Goal: Task Accomplishment & Management: Use online tool/utility

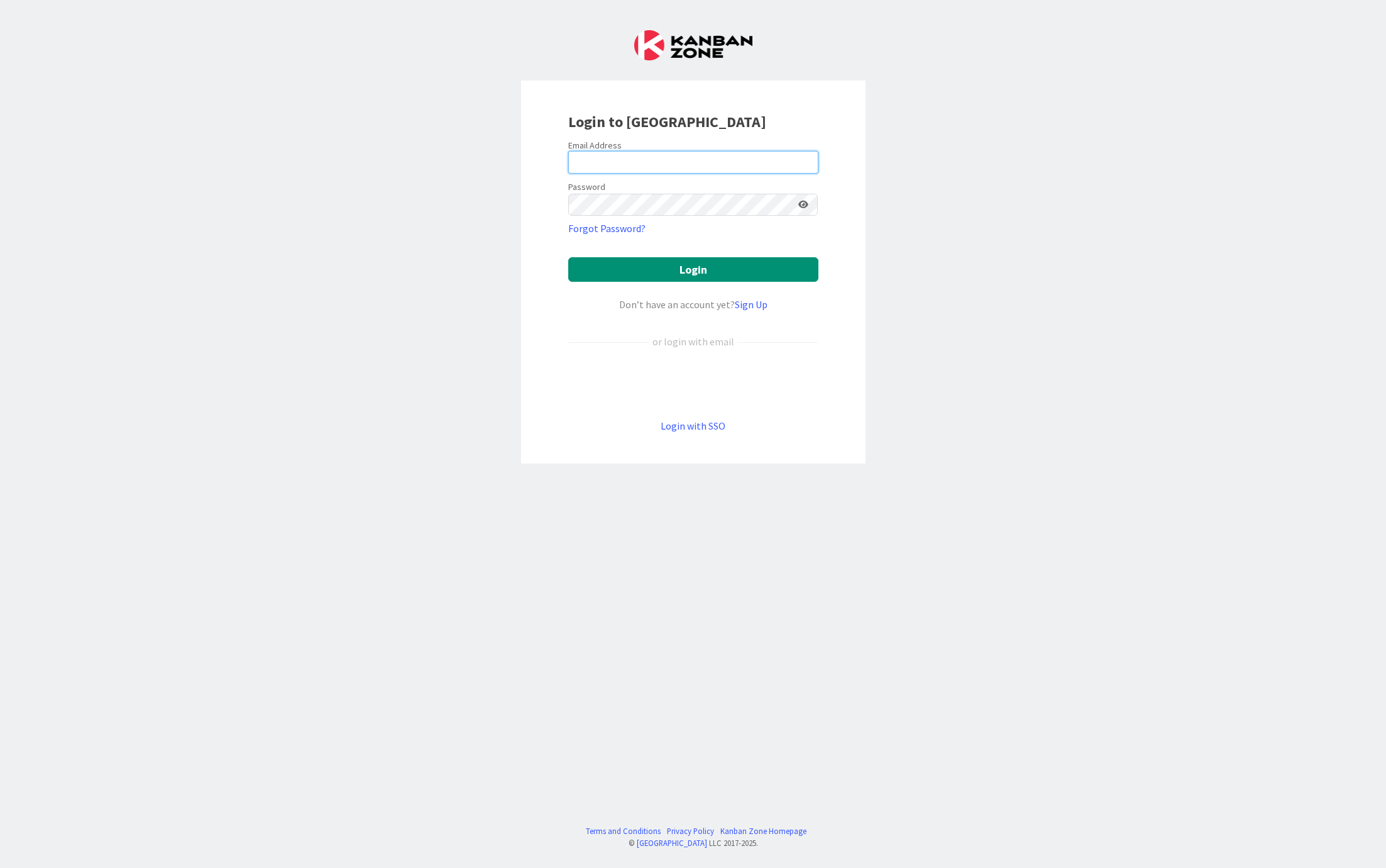
click at [630, 157] on input "email" at bounding box center [693, 162] width 250 height 23
type input "[EMAIL_ADDRESS][DOMAIN_NAME]"
click at [626, 262] on button "Login" at bounding box center [693, 269] width 250 height 24
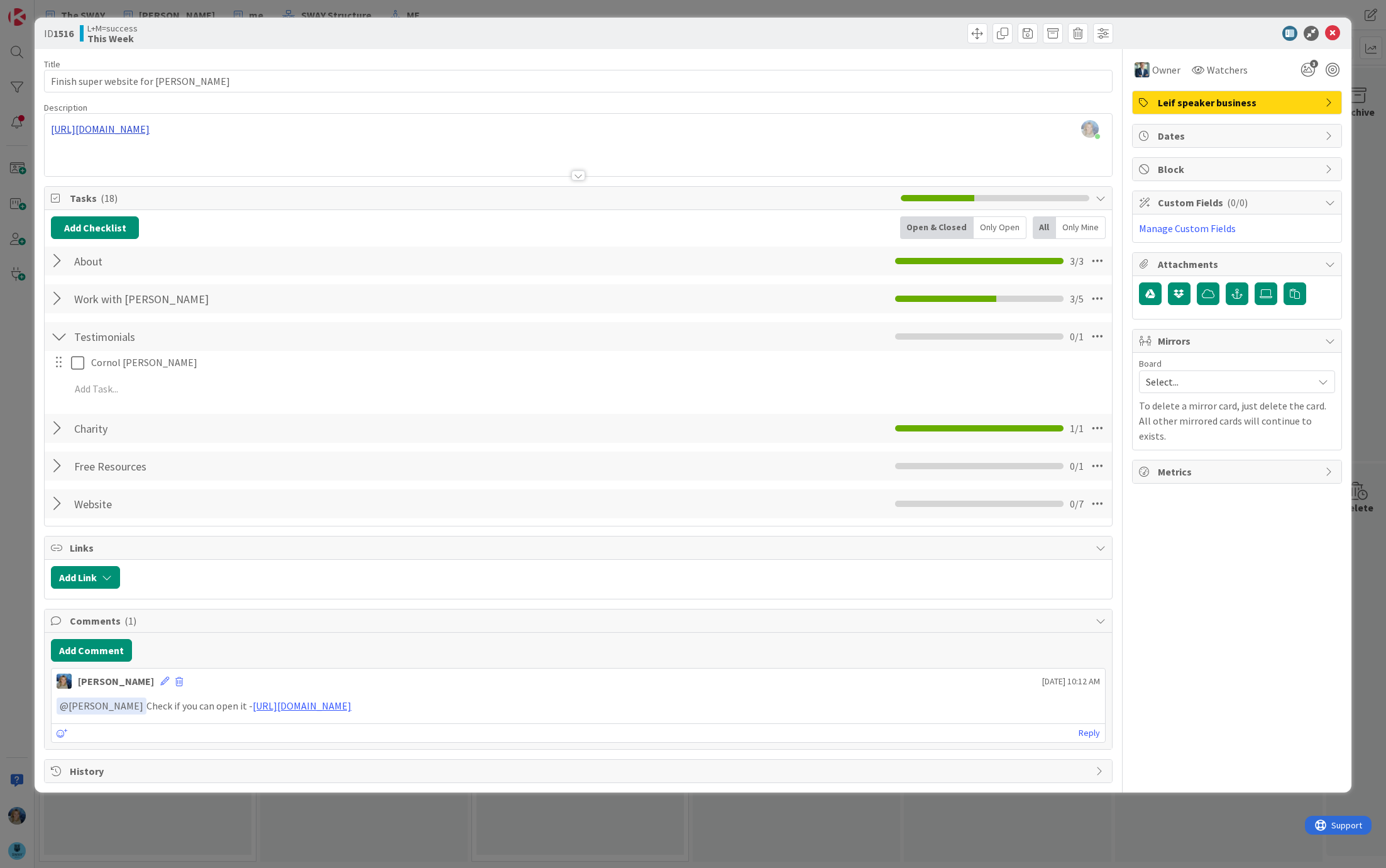
click at [203, 132] on div "Marina Alex just joined https://v0.dev/chat/worldwide-speaker-page-lGTFrGd76cG" at bounding box center [577, 145] width 1067 height 62
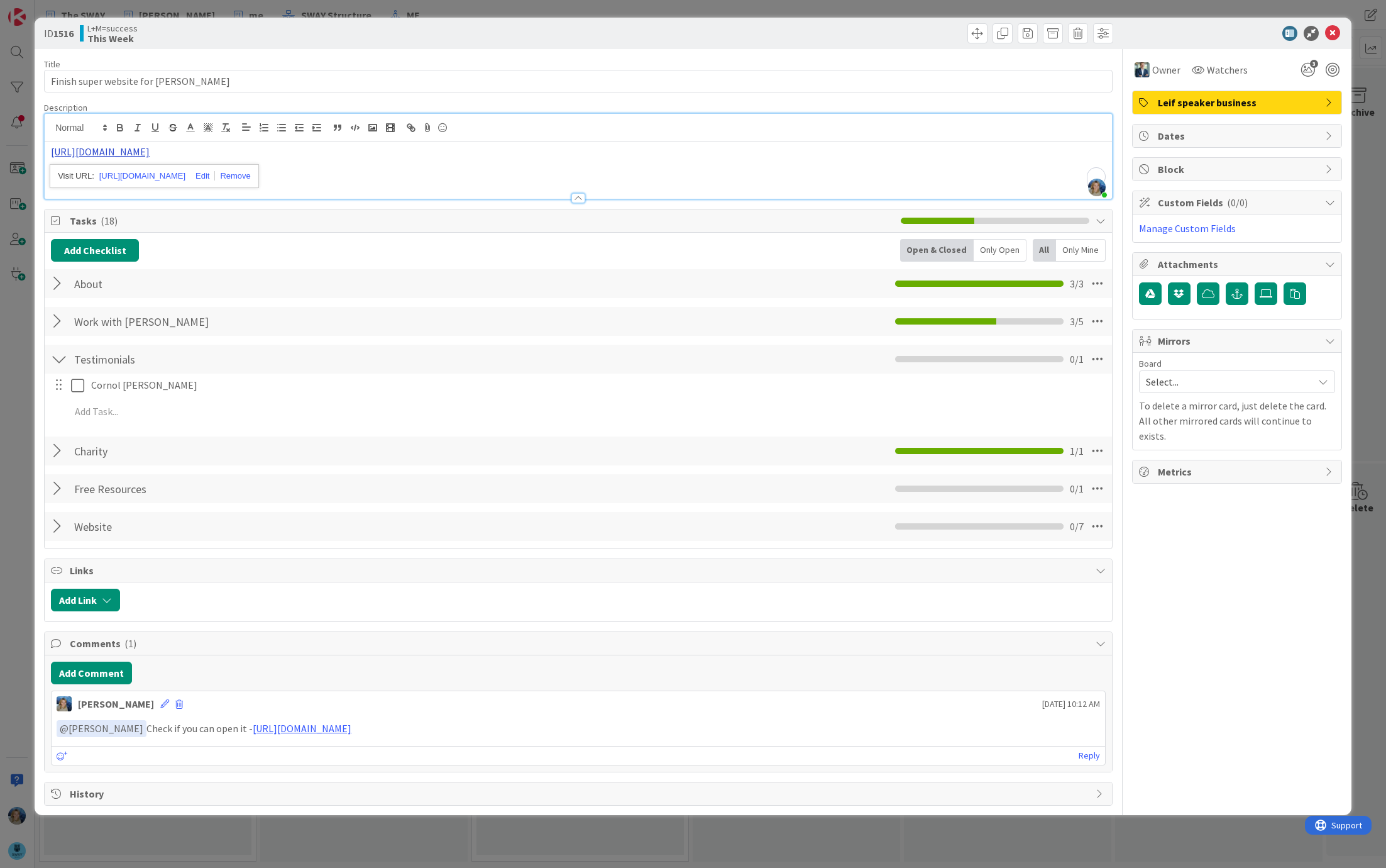
click at [150, 151] on link "[URL][DOMAIN_NAME]" at bounding box center [100, 150] width 99 height 12
click at [168, 175] on link "[URL][DOMAIN_NAME]" at bounding box center [143, 176] width 87 height 16
click at [1330, 31] on icon at bounding box center [1333, 33] width 15 height 15
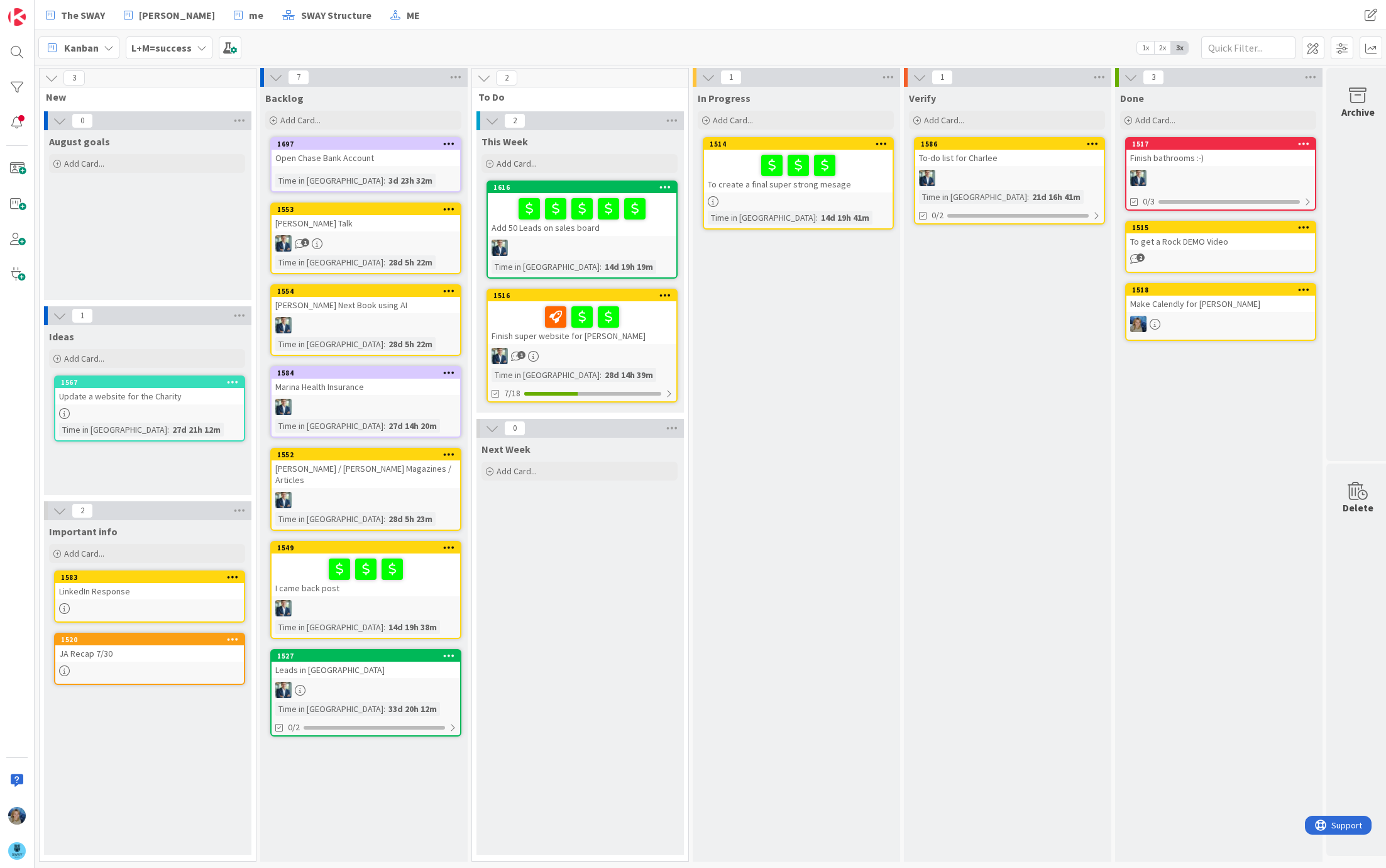
click at [641, 349] on div "1" at bounding box center [582, 355] width 189 height 16
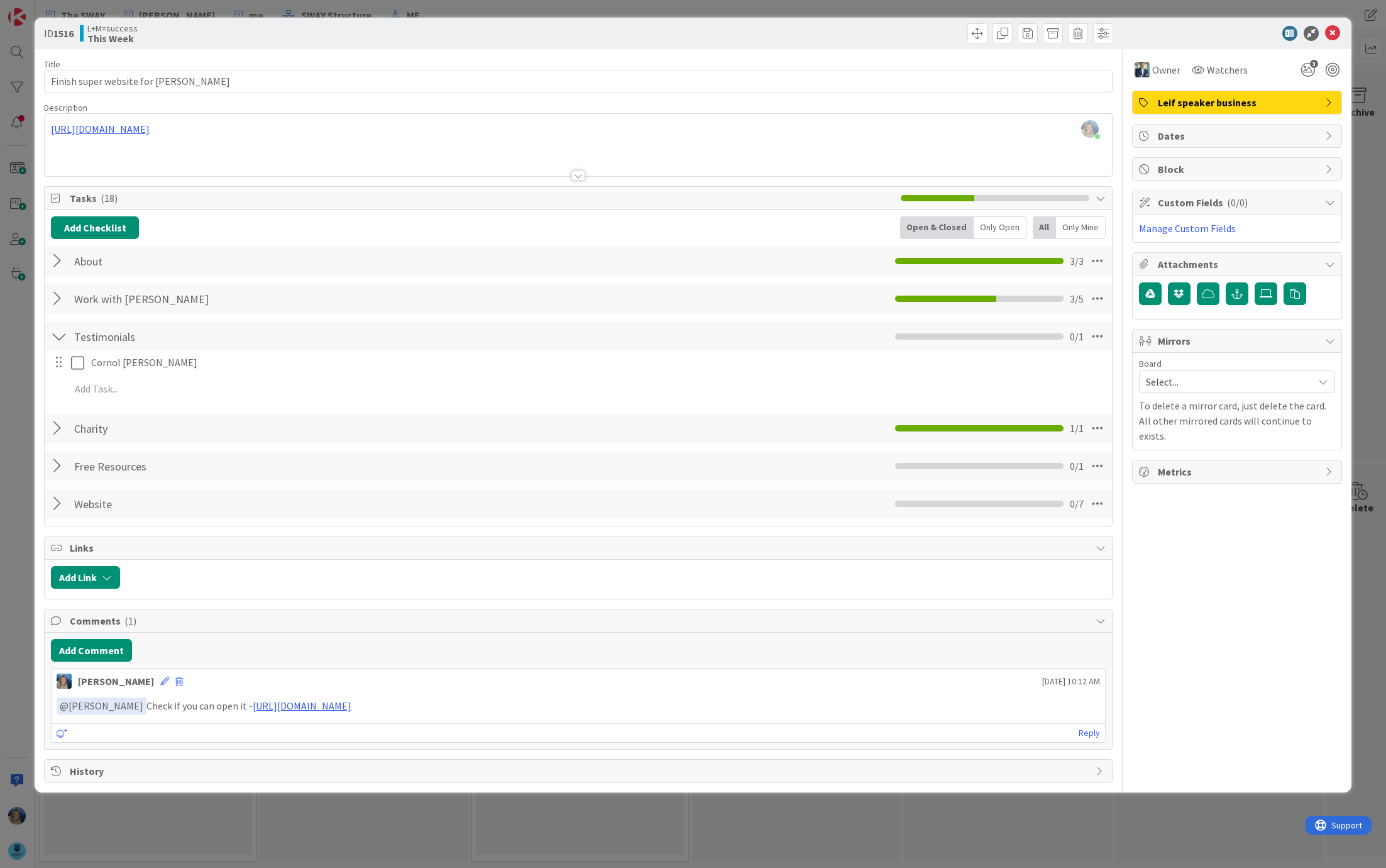
click at [54, 498] on div at bounding box center [58, 504] width 16 height 23
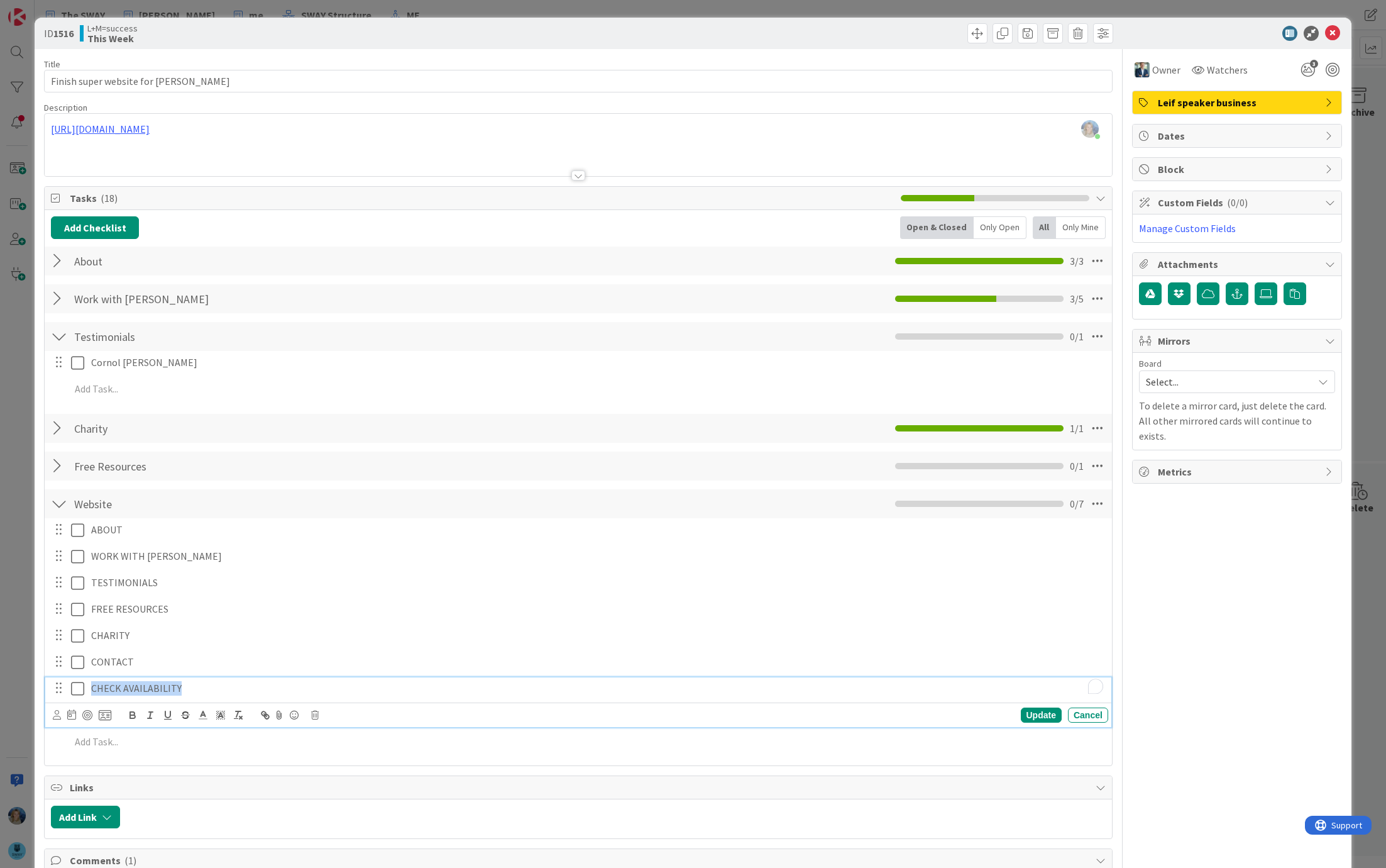
drag, startPoint x: 207, startPoint y: 681, endPoint x: 88, endPoint y: 551, distance: 176.2
click at [88, 551] on div "ABOUT Update Cancel WORK WITH LEIF Update Cancel TESTIMONIALS Update Cancel FRE…" at bounding box center [578, 638] width 1055 height 240
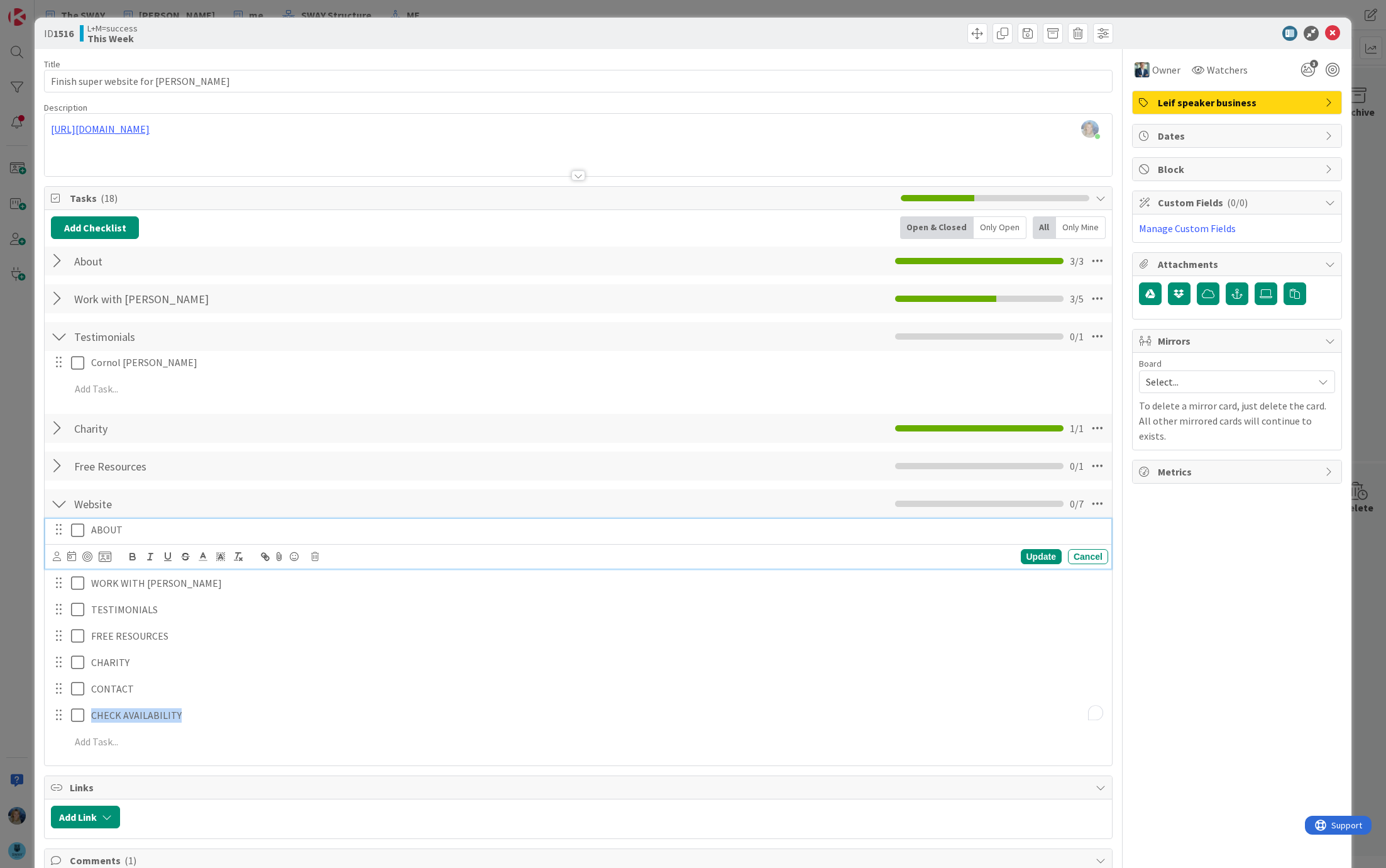
click at [144, 530] on p "ABOUT" at bounding box center [597, 529] width 1013 height 14
drag, startPoint x: 135, startPoint y: 527, endPoint x: 88, endPoint y: 526, distance: 47.0
click at [88, 526] on div "ABOUT" at bounding box center [597, 529] width 1022 height 22
copy p "ABOUT"
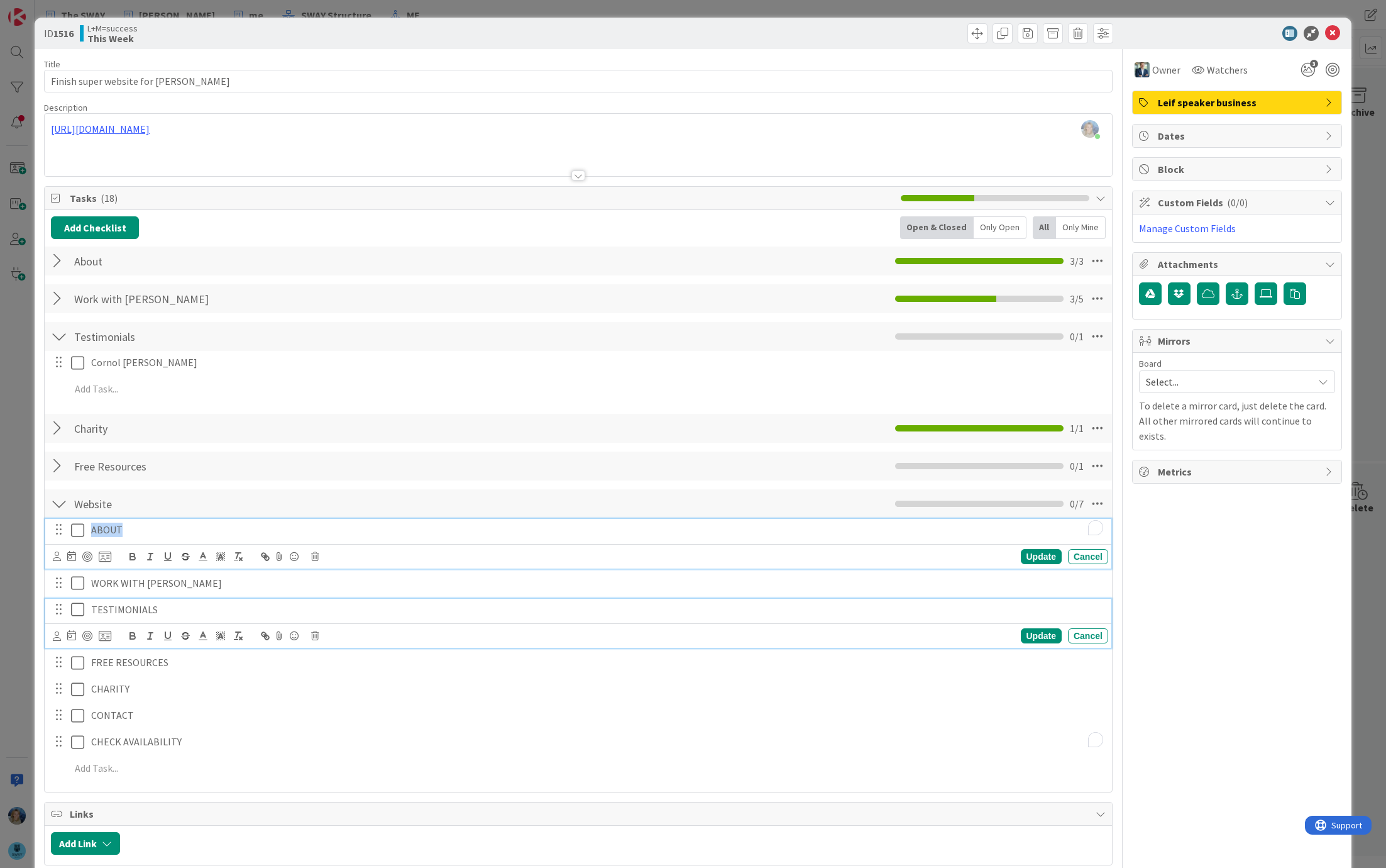
click at [173, 608] on p "TESTIMONIALS" at bounding box center [597, 609] width 1013 height 14
drag, startPoint x: 175, startPoint y: 553, endPoint x: 91, endPoint y: 553, distance: 84.0
click at [91, 553] on p "WORK WITH [PERSON_NAME]" at bounding box center [597, 556] width 1013 height 14
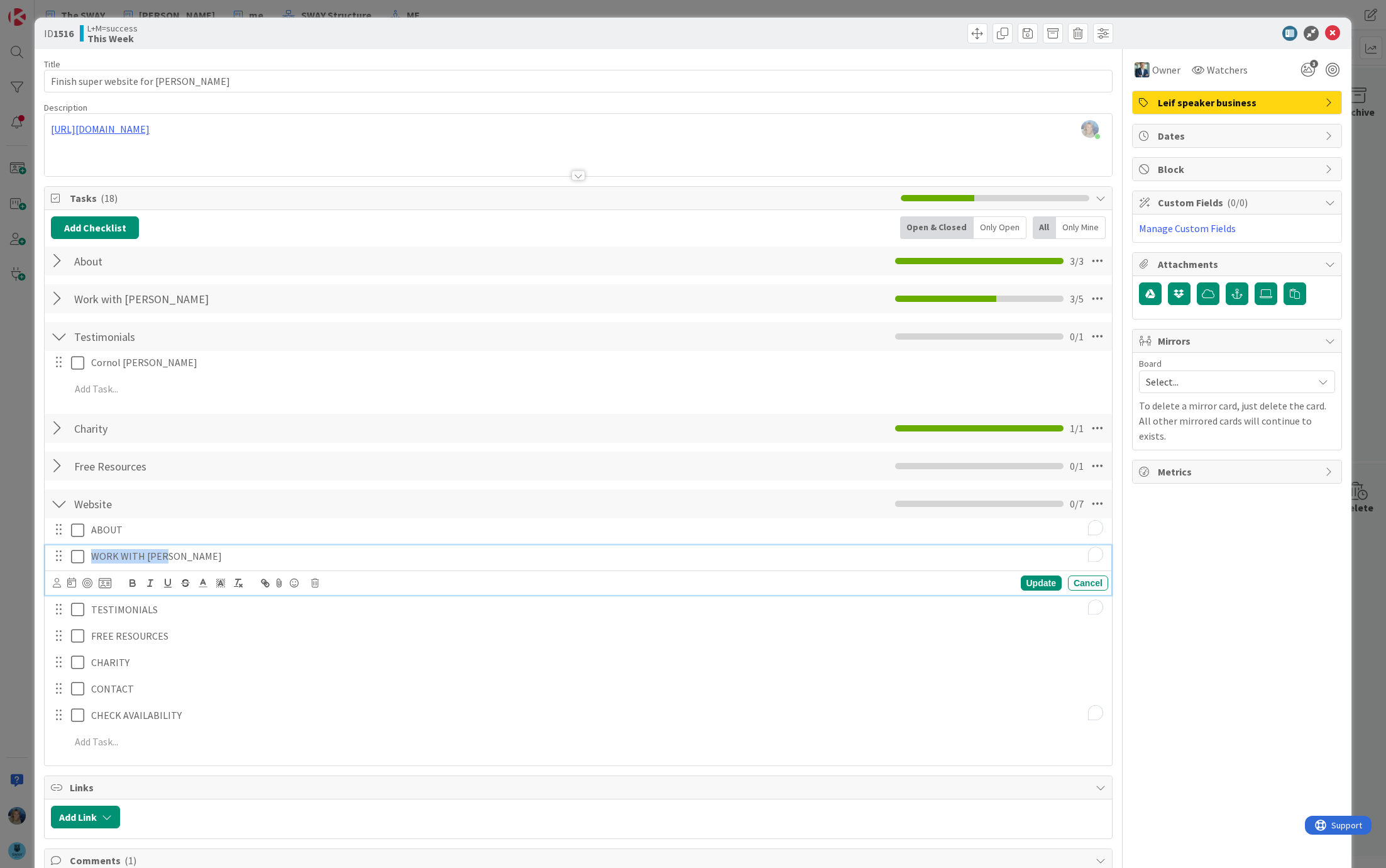
copy p "WORK WITH [PERSON_NAME]"
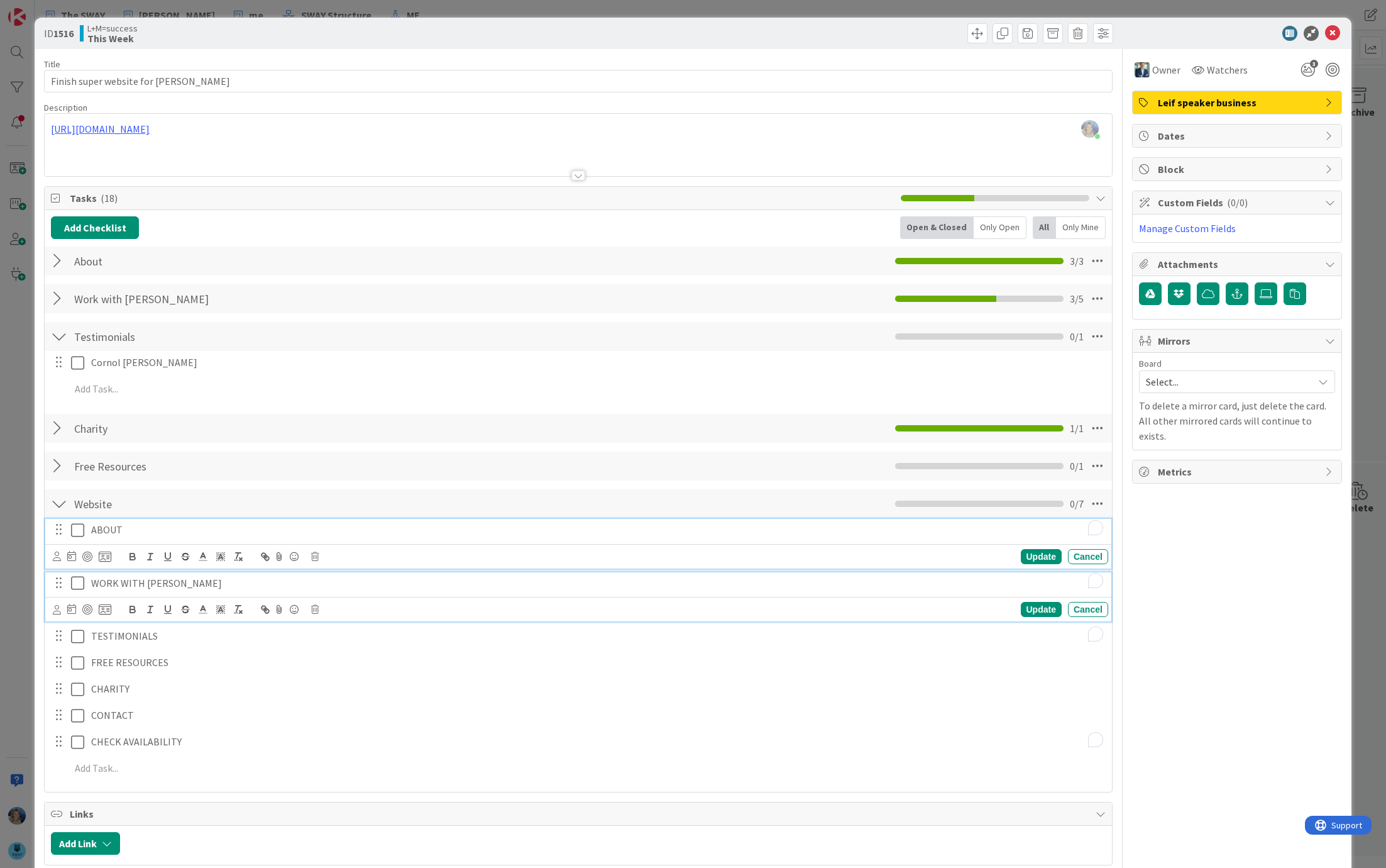
click at [160, 529] on p "ABOUT" at bounding box center [597, 529] width 1013 height 14
click at [134, 527] on p "ABOUT" at bounding box center [597, 529] width 1013 height 14
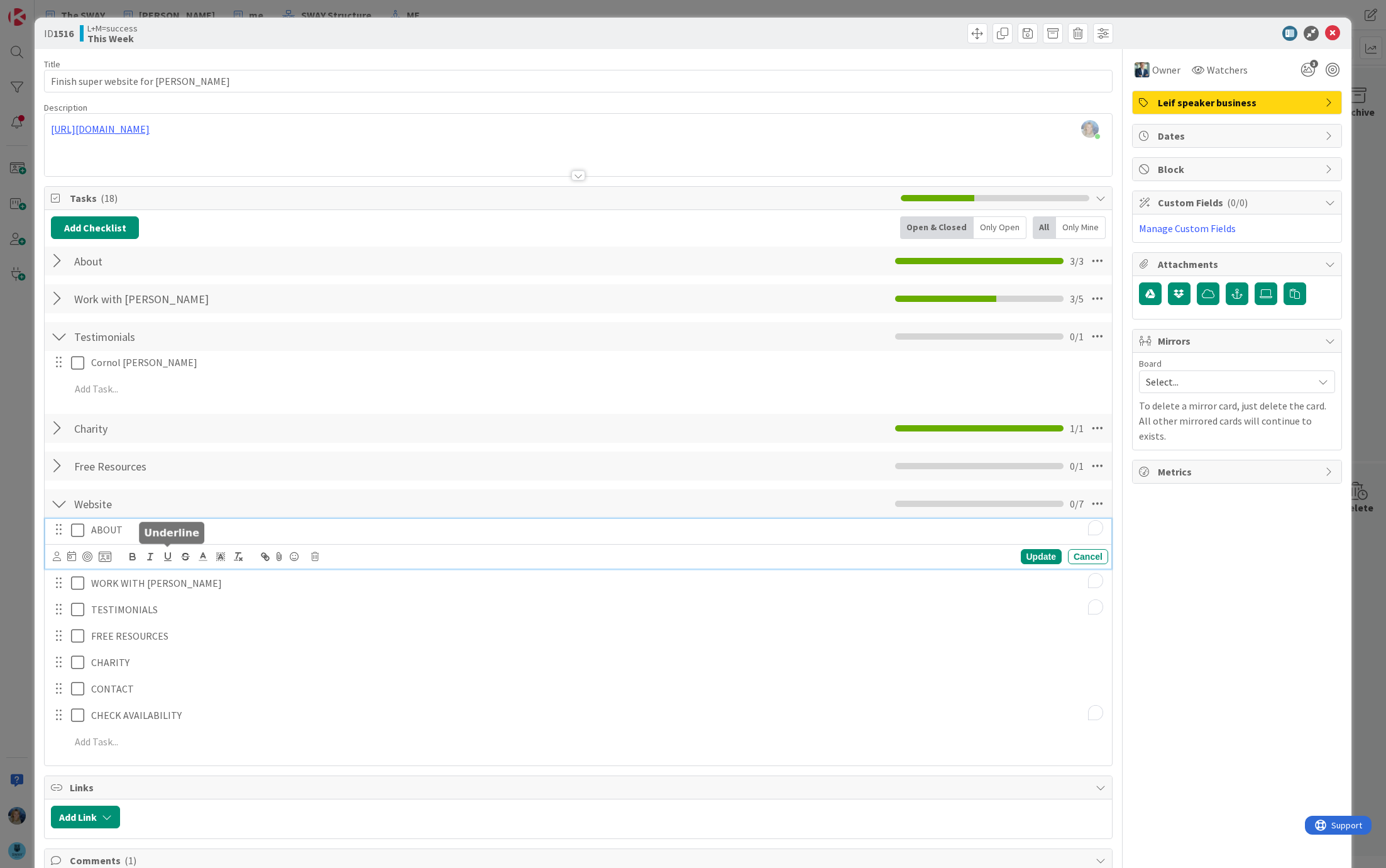
click at [147, 529] on p "ABOUT" at bounding box center [597, 529] width 1013 height 14
drag, startPoint x: 143, startPoint y: 527, endPoint x: 90, endPoint y: 527, distance: 53.0
click at [91, 527] on p "ABOUT" at bounding box center [597, 529] width 1013 height 14
copy p "ABOUT"
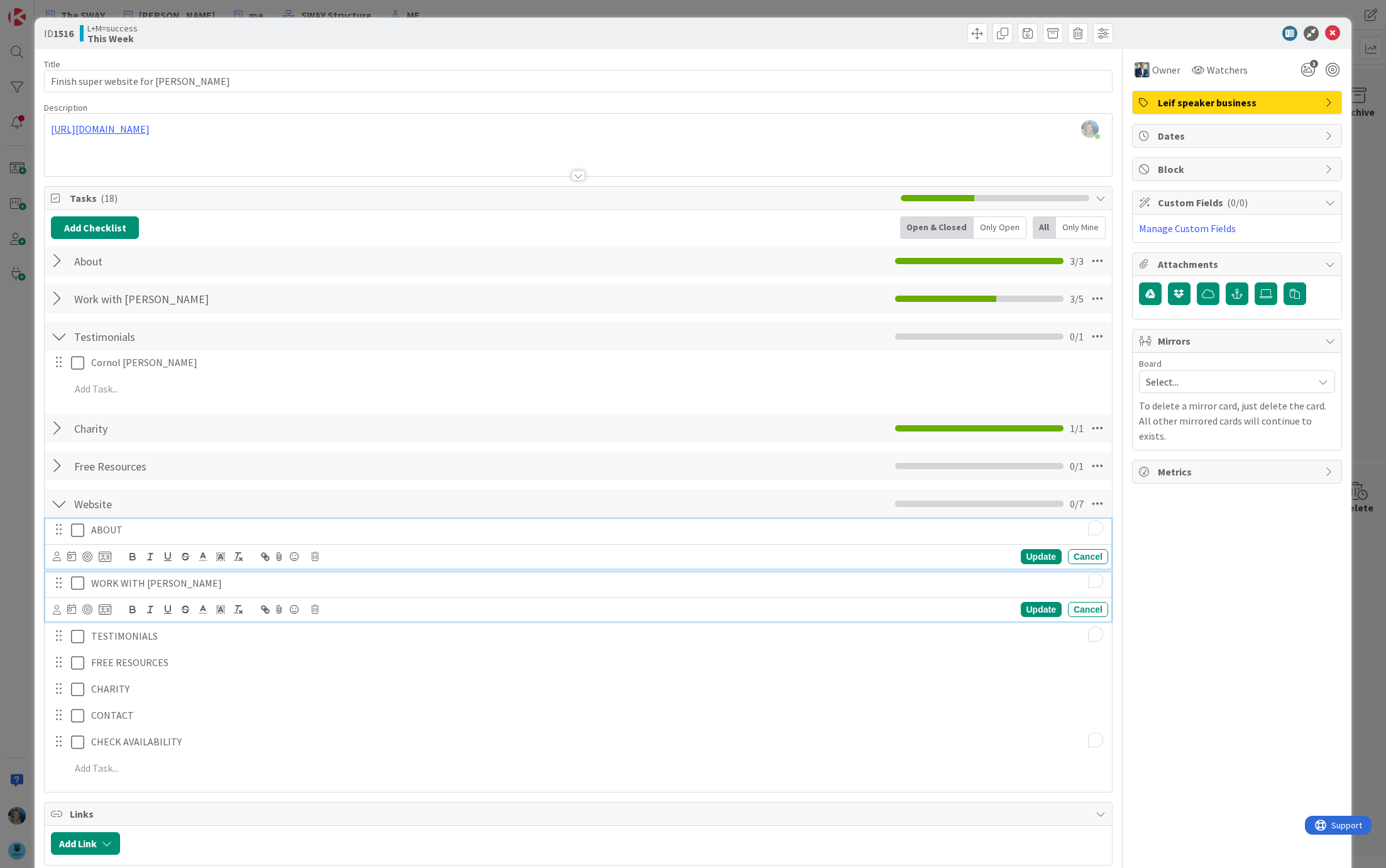
click at [181, 580] on p "WORK WITH [PERSON_NAME]" at bounding box center [597, 583] width 1013 height 14
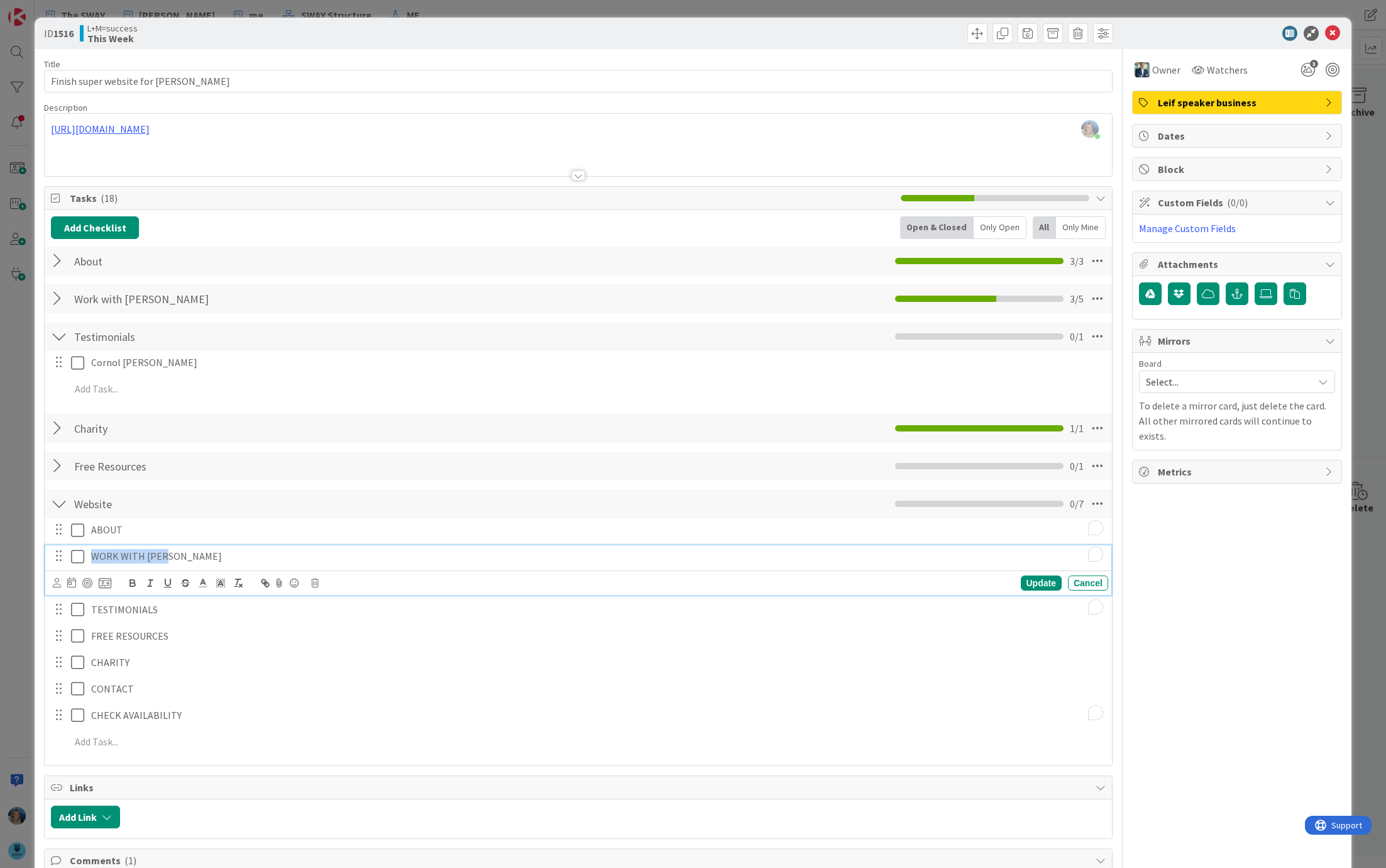
drag, startPoint x: 195, startPoint y: 559, endPoint x: 90, endPoint y: 555, distance: 105.1
click at [91, 555] on p "WORK WITH [PERSON_NAME]" at bounding box center [597, 556] width 1013 height 14
copy p "WORK WITH [PERSON_NAME]"
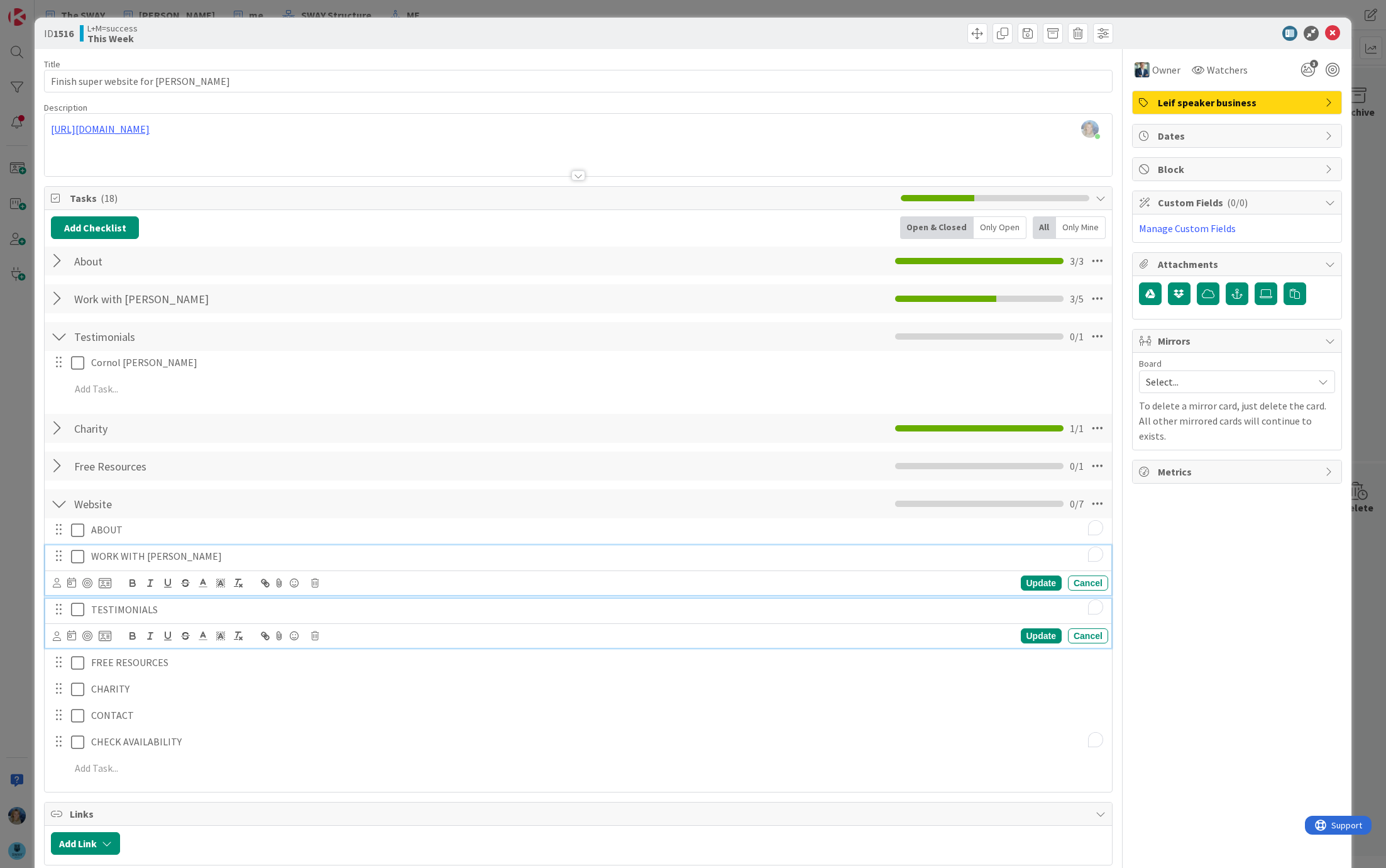
click at [168, 618] on div "TESTIMONIALS" at bounding box center [597, 609] width 1022 height 22
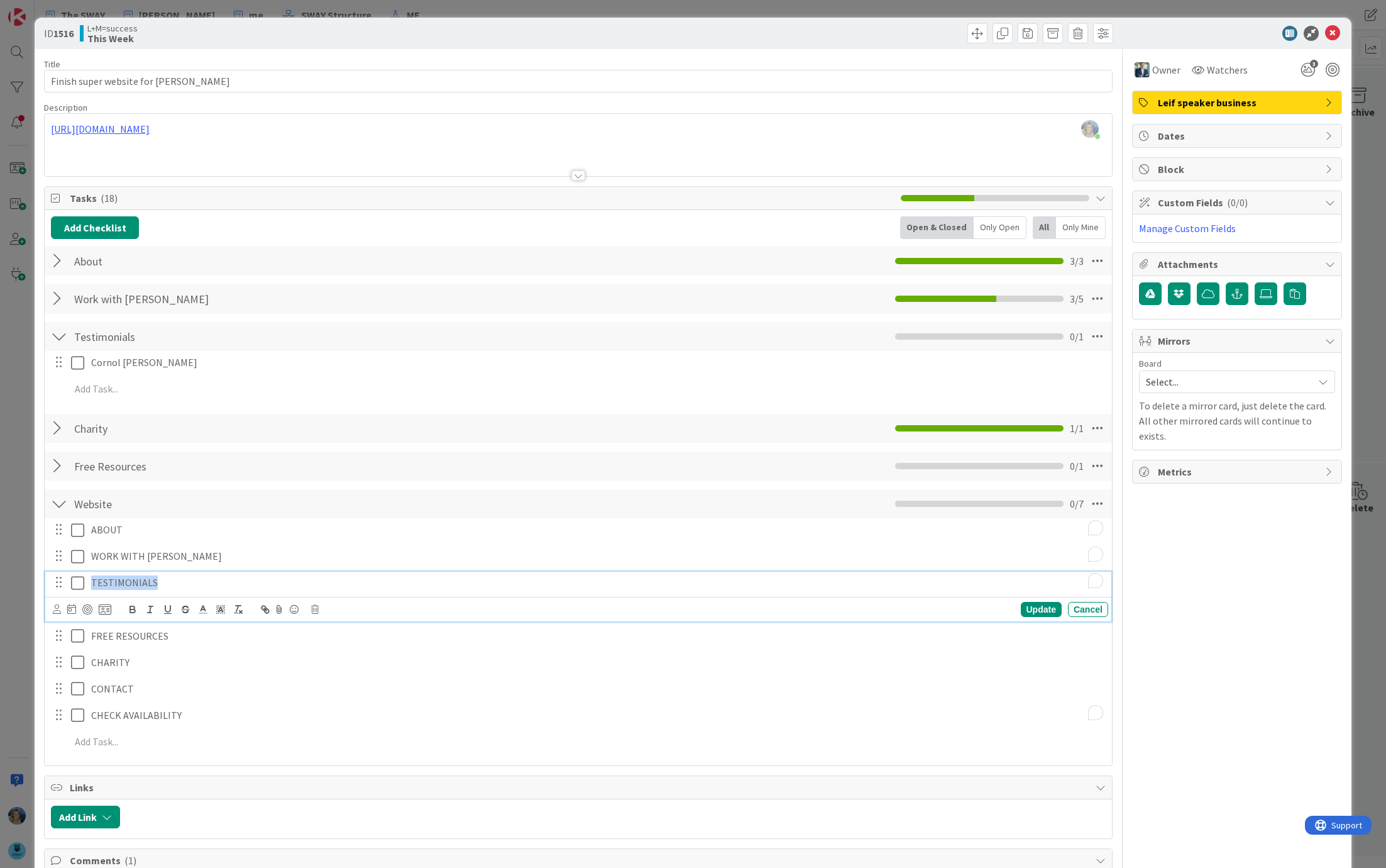
drag, startPoint x: 176, startPoint y: 578, endPoint x: 91, endPoint y: 576, distance: 85.0
click at [91, 576] on p "TESTIMONIALS" at bounding box center [597, 582] width 1013 height 14
copy p "TESTIMONIALS"
click at [193, 642] on div "FREE RESOURCES" at bounding box center [597, 636] width 1022 height 22
drag, startPoint x: 197, startPoint y: 608, endPoint x: 90, endPoint y: 609, distance: 107.0
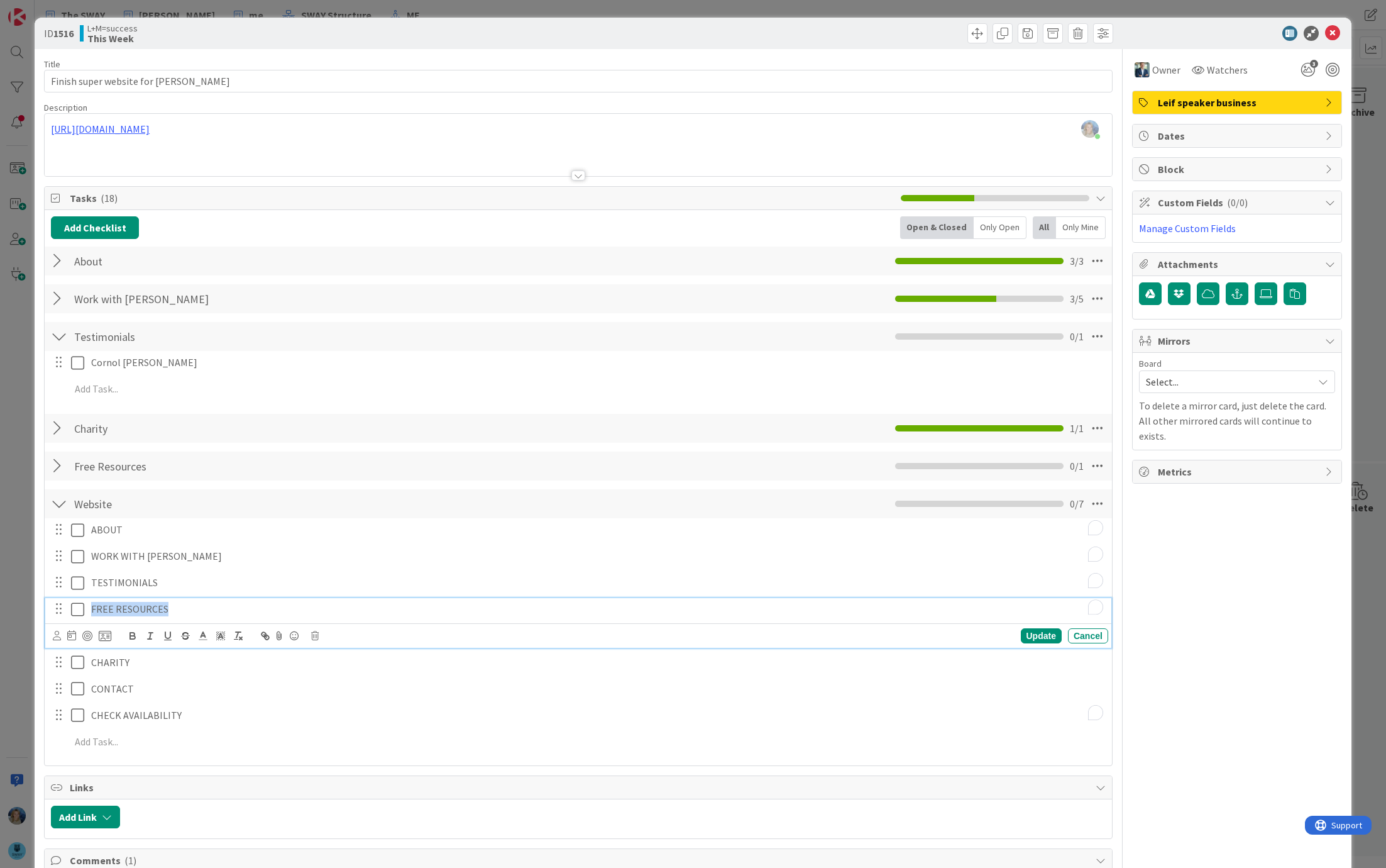
click at [91, 609] on p "FREE RESOURCES" at bounding box center [597, 608] width 1013 height 14
copy p "FREE RESOURCES"
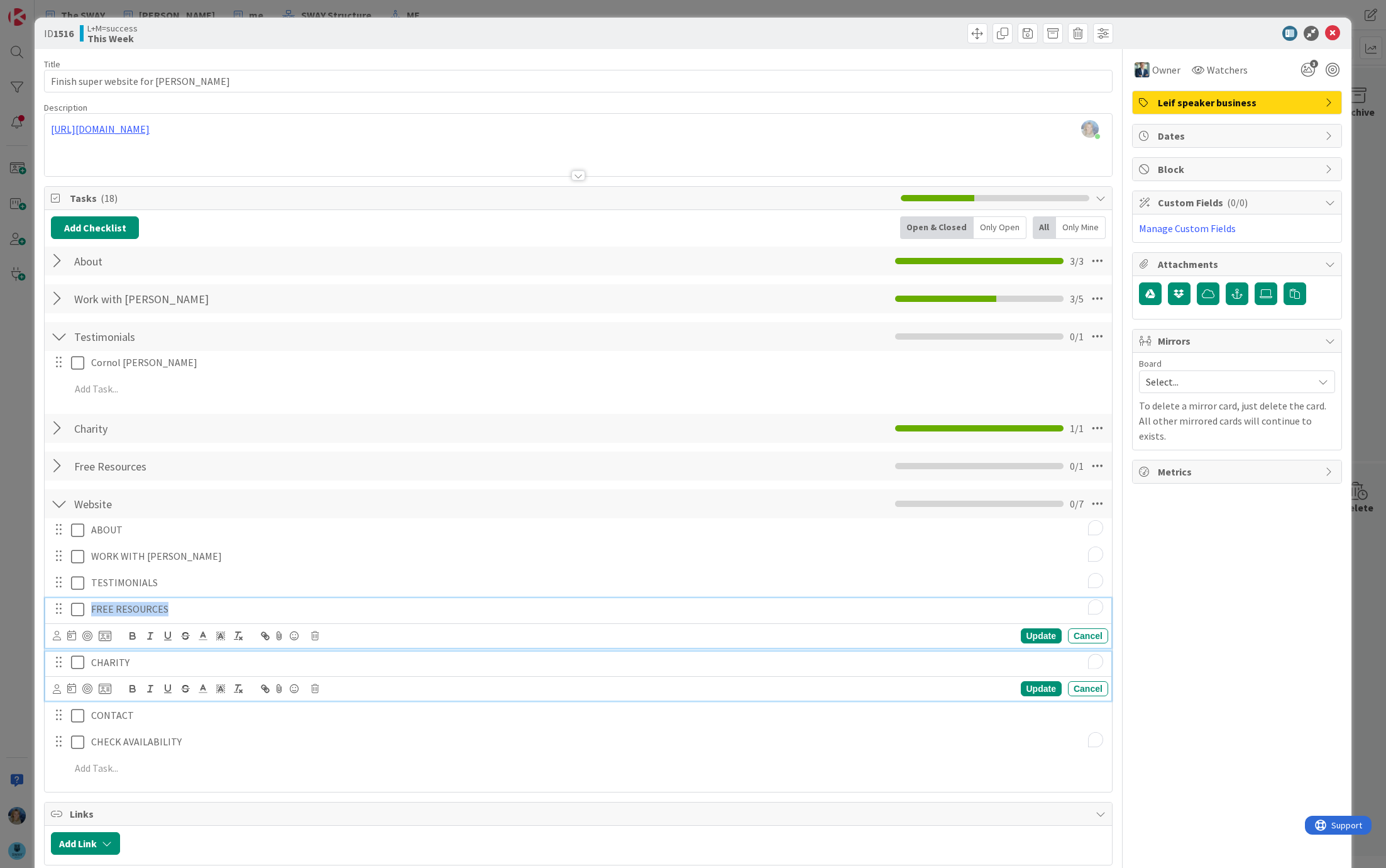
click at [159, 662] on p "CHARITY" at bounding box center [597, 662] width 1013 height 14
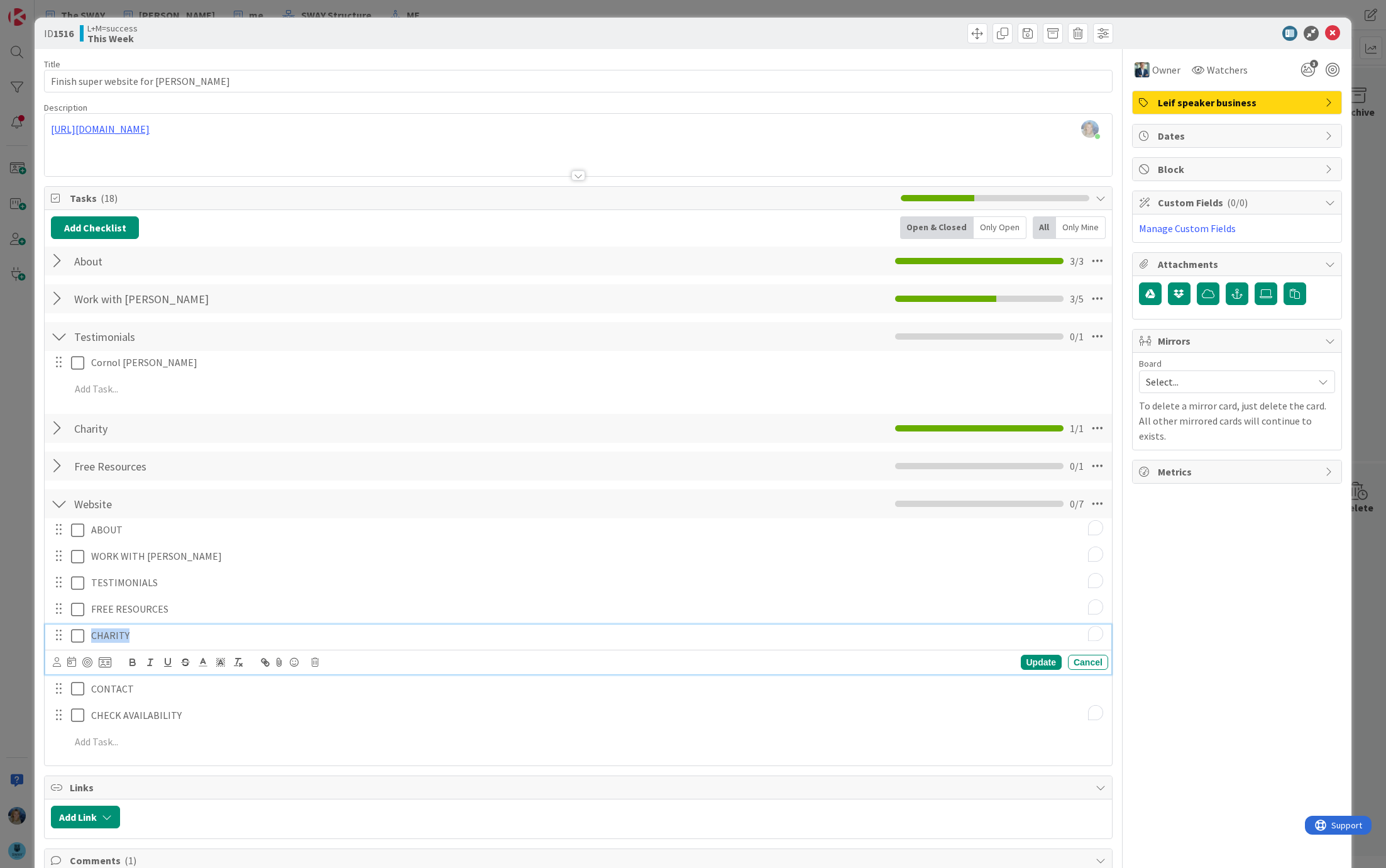
drag, startPoint x: 133, startPoint y: 633, endPoint x: 87, endPoint y: 633, distance: 46.0
click at [87, 633] on div "CHARITY" at bounding box center [597, 635] width 1022 height 22
copy p "CHARITY"
click at [154, 679] on div "CONTACT" at bounding box center [597, 688] width 1022 height 22
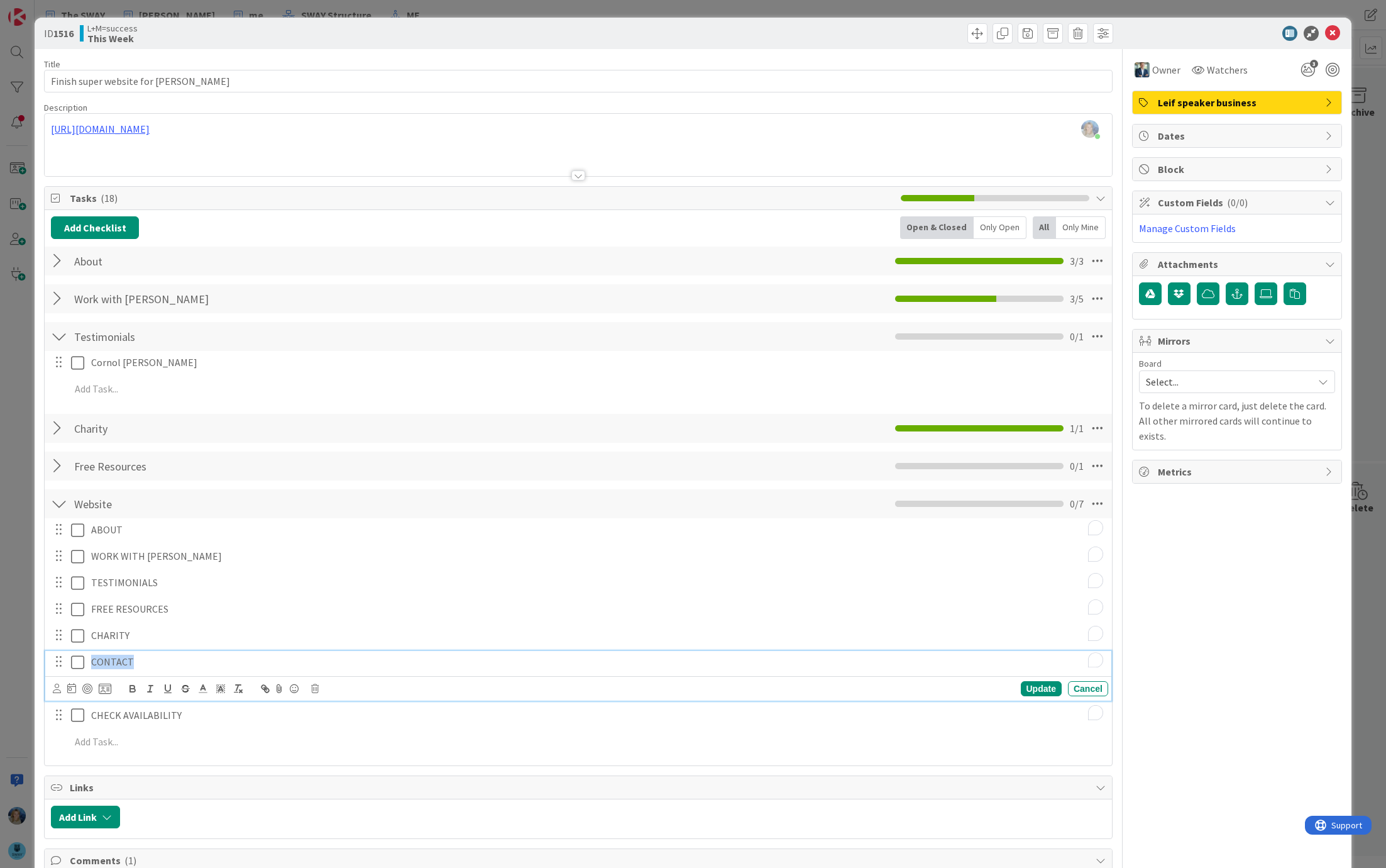
drag, startPoint x: 149, startPoint y: 660, endPoint x: 89, endPoint y: 659, distance: 60.0
click at [89, 659] on div "CONTACT" at bounding box center [597, 661] width 1022 height 22
copy p "CONTACT"
click at [169, 657] on p "CONTACT" at bounding box center [597, 661] width 1013 height 14
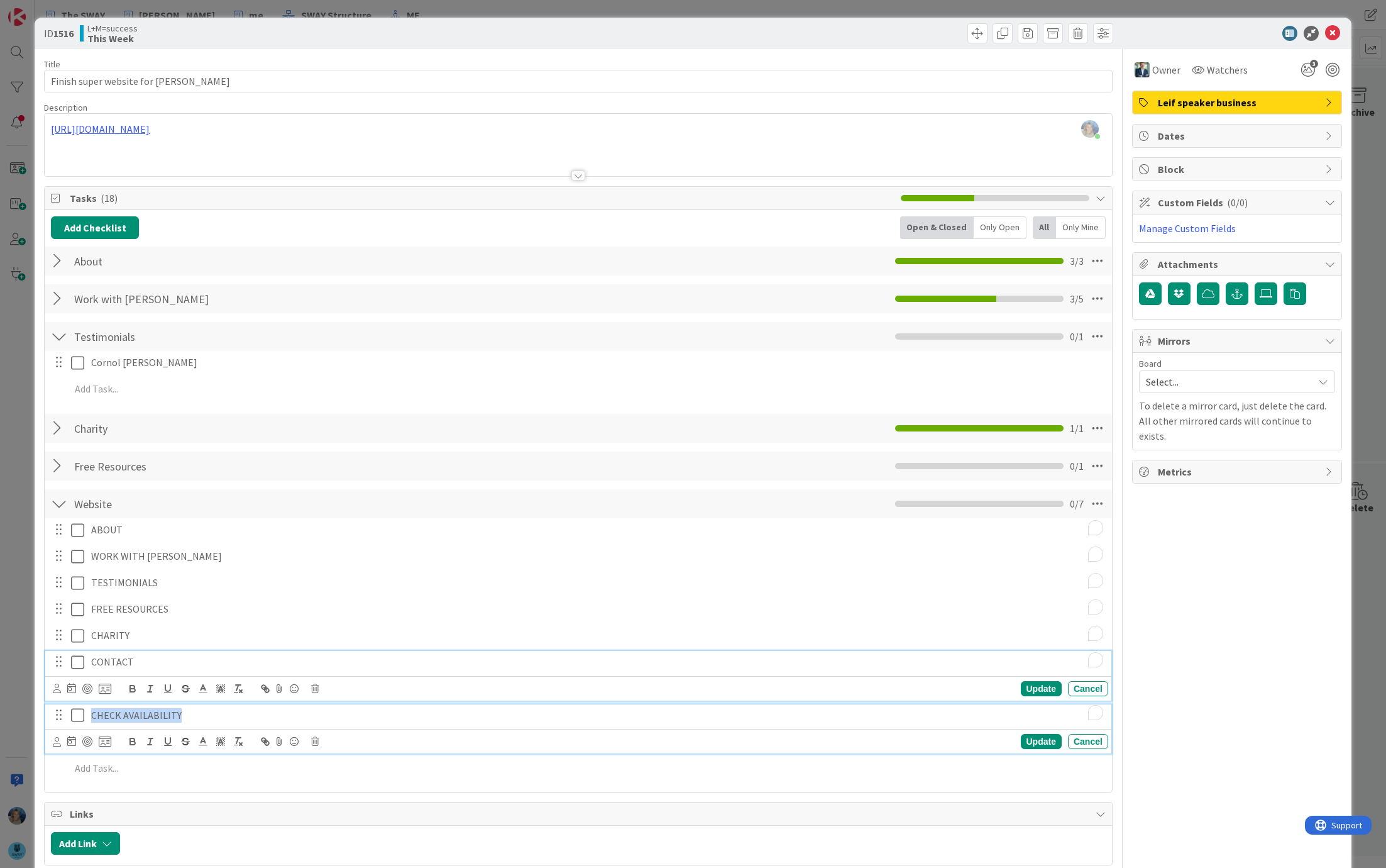
drag, startPoint x: 199, startPoint y: 713, endPoint x: 90, endPoint y: 711, distance: 109.0
click at [90, 711] on div "CHECK AVAILABILITY" at bounding box center [597, 715] width 1022 height 22
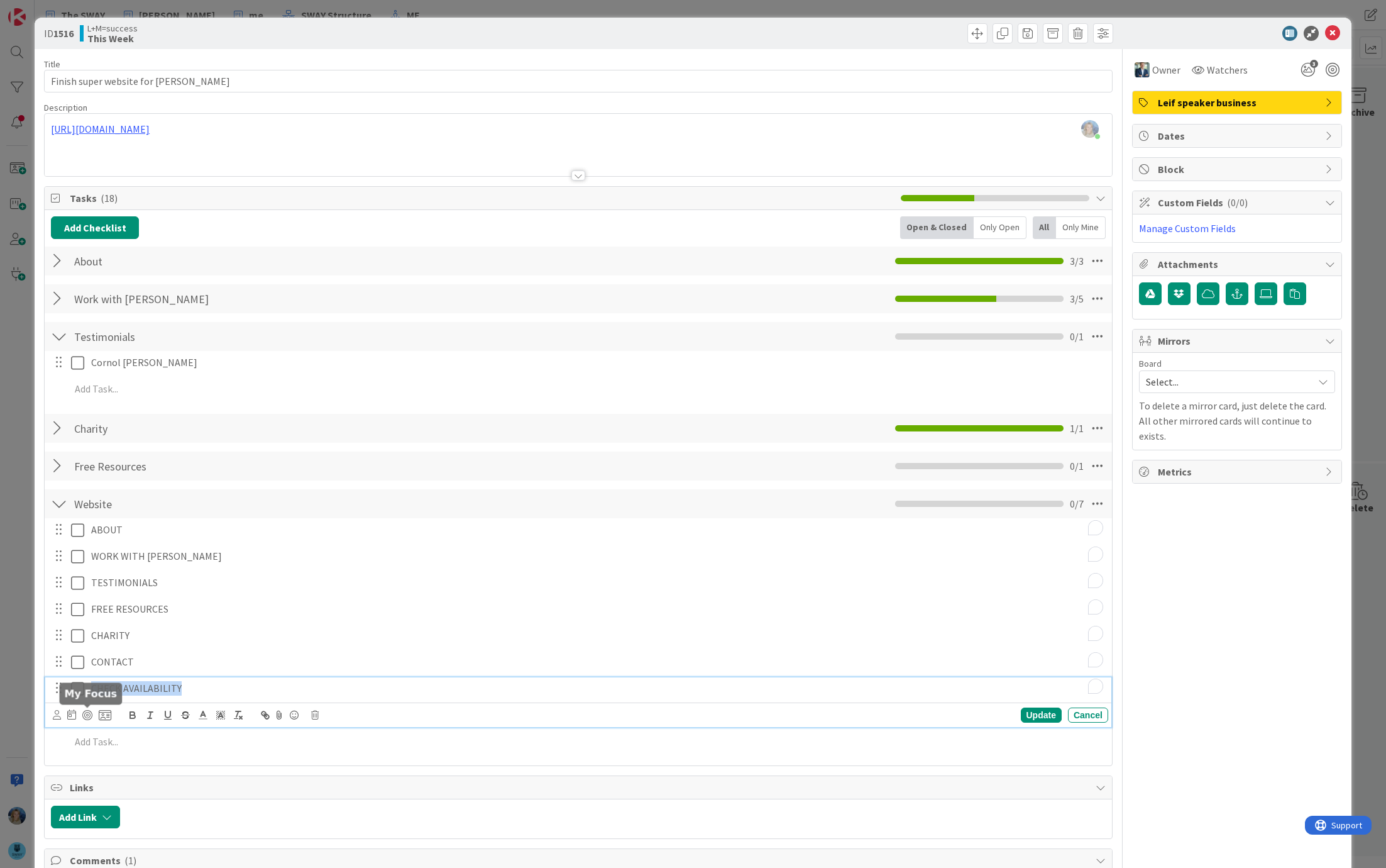
copy p "CHECK AVAILABILITY"
click at [182, 646] on div "ABOUT Update Cancel WORK WITH LEIF Update Cancel TESTIMONIALS Update Cancel FRE…" at bounding box center [578, 638] width 1055 height 240
click at [163, 655] on p "CONTACT" at bounding box center [597, 661] width 1013 height 14
click at [320, 686] on div "Update Cancel" at bounding box center [580, 688] width 1056 height 18
click at [316, 685] on icon at bounding box center [315, 688] width 8 height 8
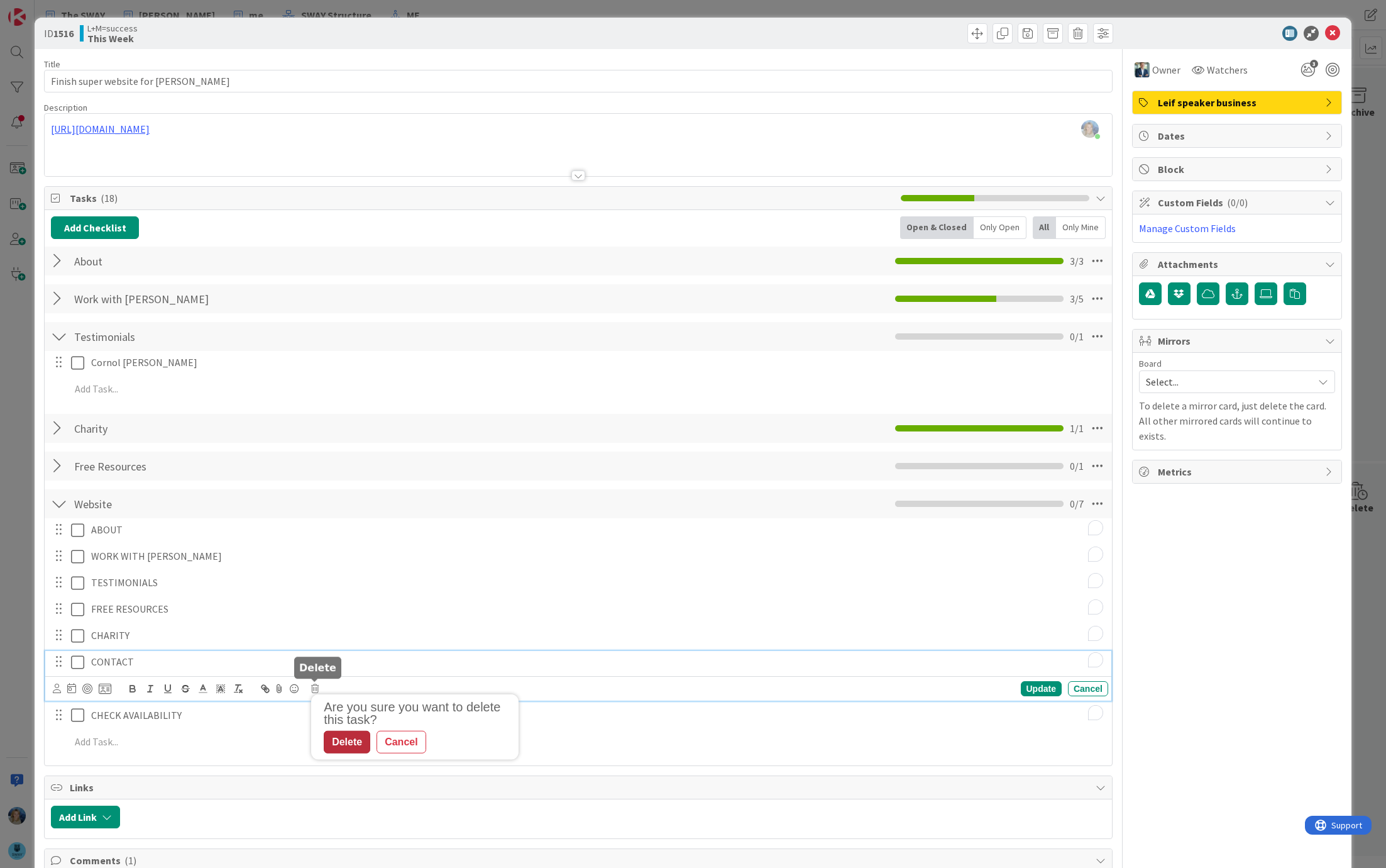
click at [352, 737] on div "Delete" at bounding box center [346, 741] width 46 height 23
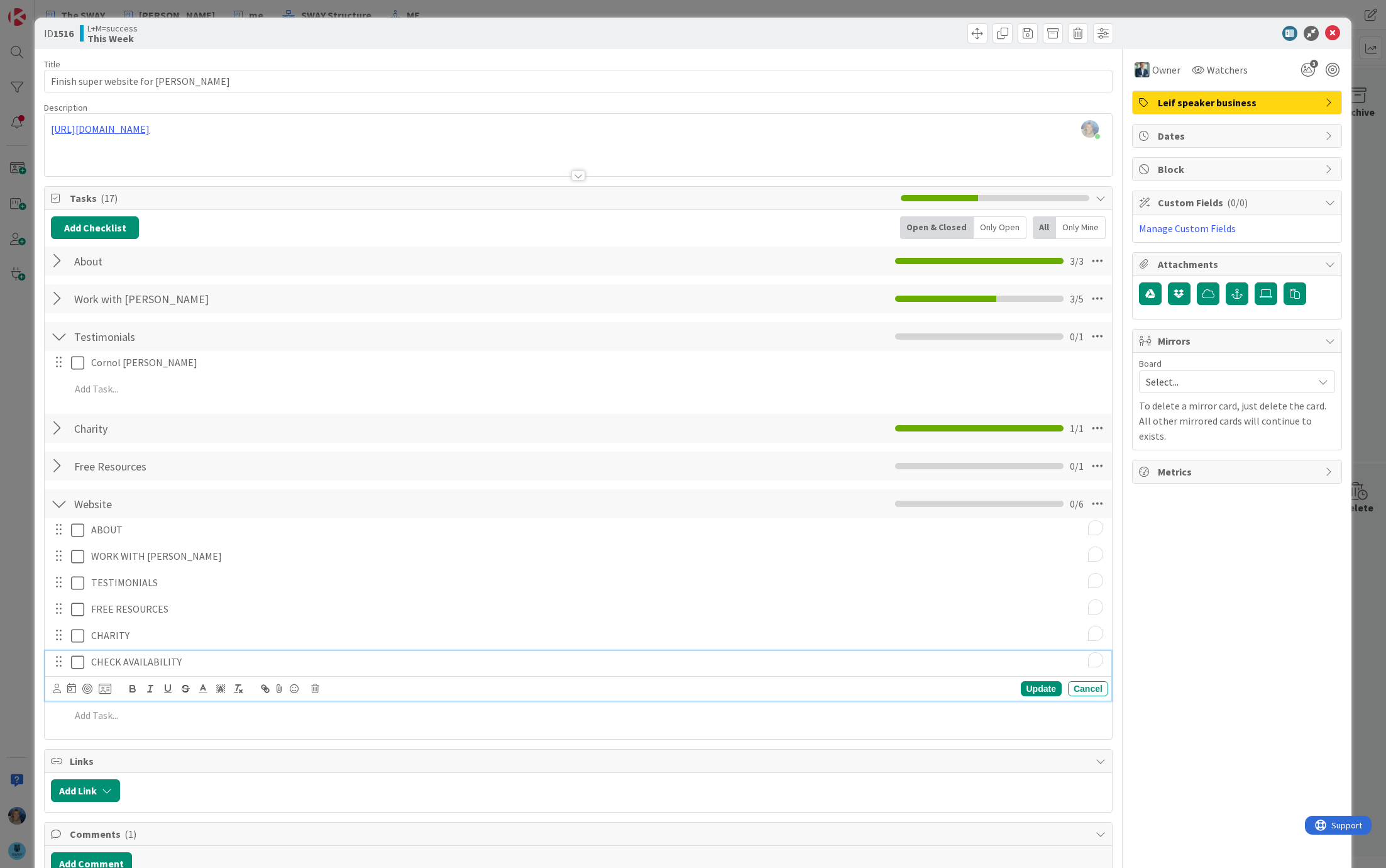
click at [183, 661] on p "CHECK AVAILABILITY" at bounding box center [597, 661] width 1013 height 14
drag, startPoint x: 183, startPoint y: 661, endPoint x: 90, endPoint y: 661, distance: 93.0
click at [90, 661] on div "CHECK AVAILABILITY" at bounding box center [597, 661] width 1022 height 22
copy p "CHECK AVAILABILITY"
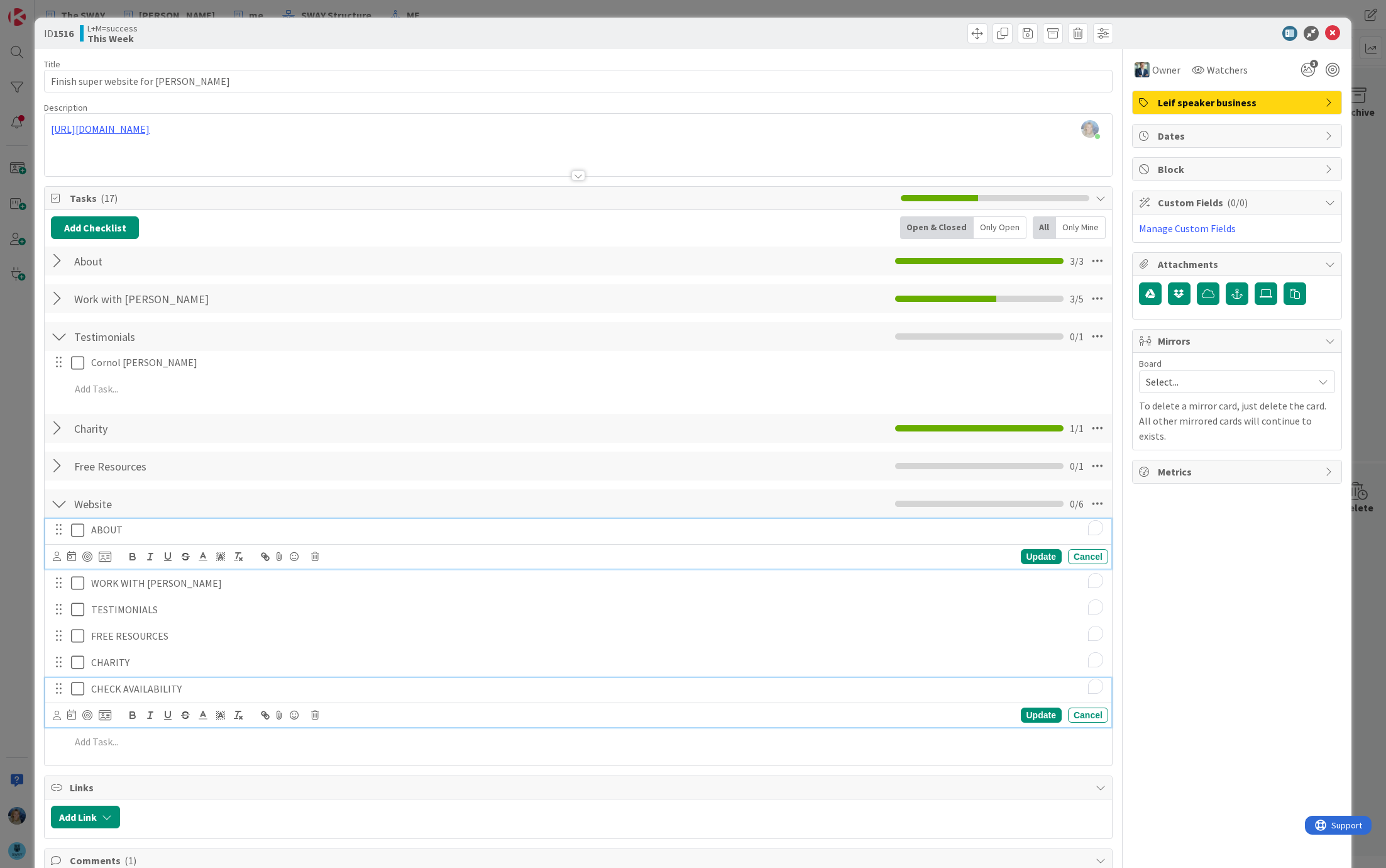
click at [138, 528] on p "ABOUT" at bounding box center [597, 529] width 1013 height 14
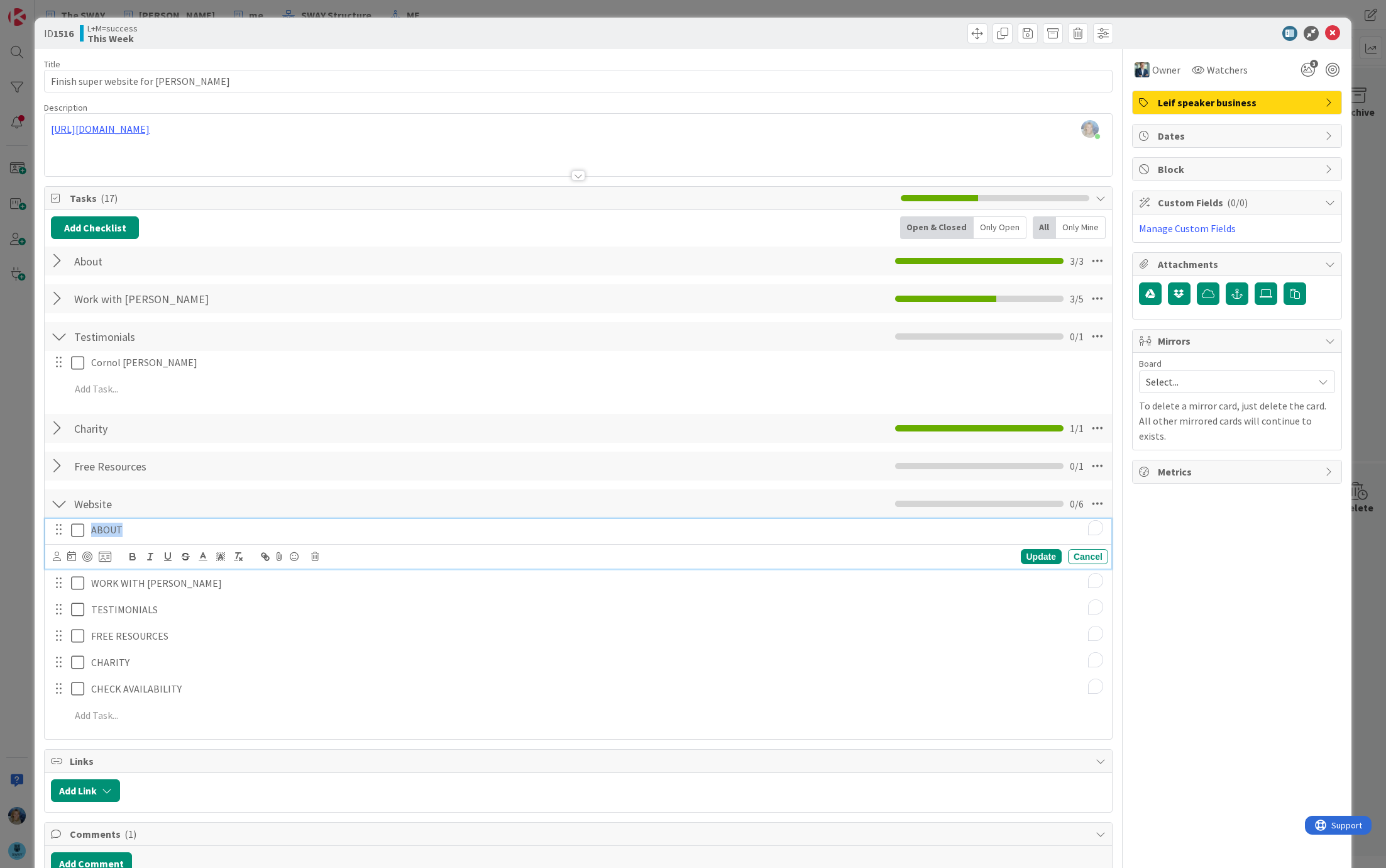
drag, startPoint x: 136, startPoint y: 528, endPoint x: 89, endPoint y: 527, distance: 47.0
click at [89, 527] on div "ABOUT" at bounding box center [597, 529] width 1022 height 22
click at [1336, 35] on icon at bounding box center [1333, 33] width 15 height 15
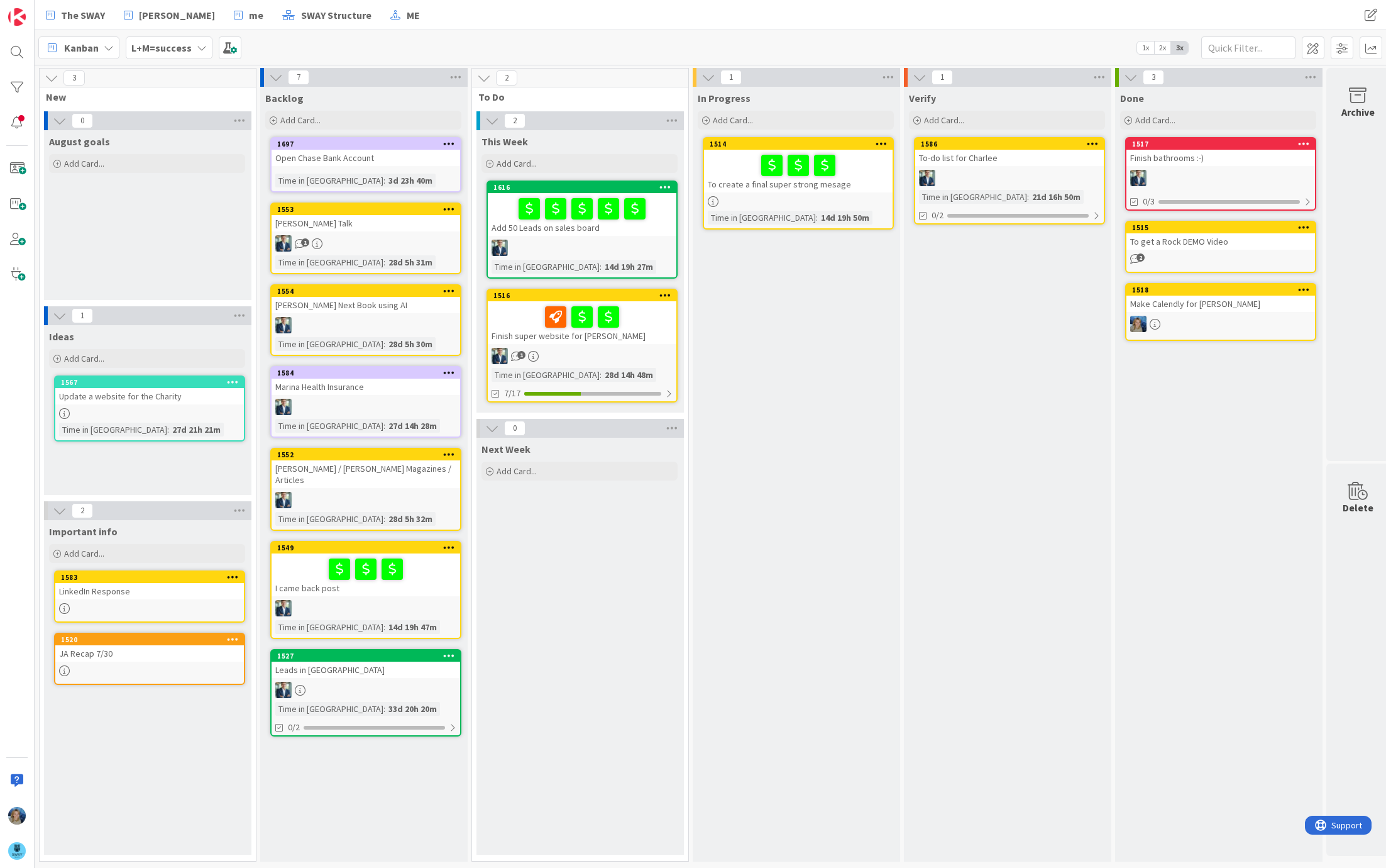
click at [629, 340] on div "Finish super website for [PERSON_NAME]" at bounding box center [582, 322] width 189 height 42
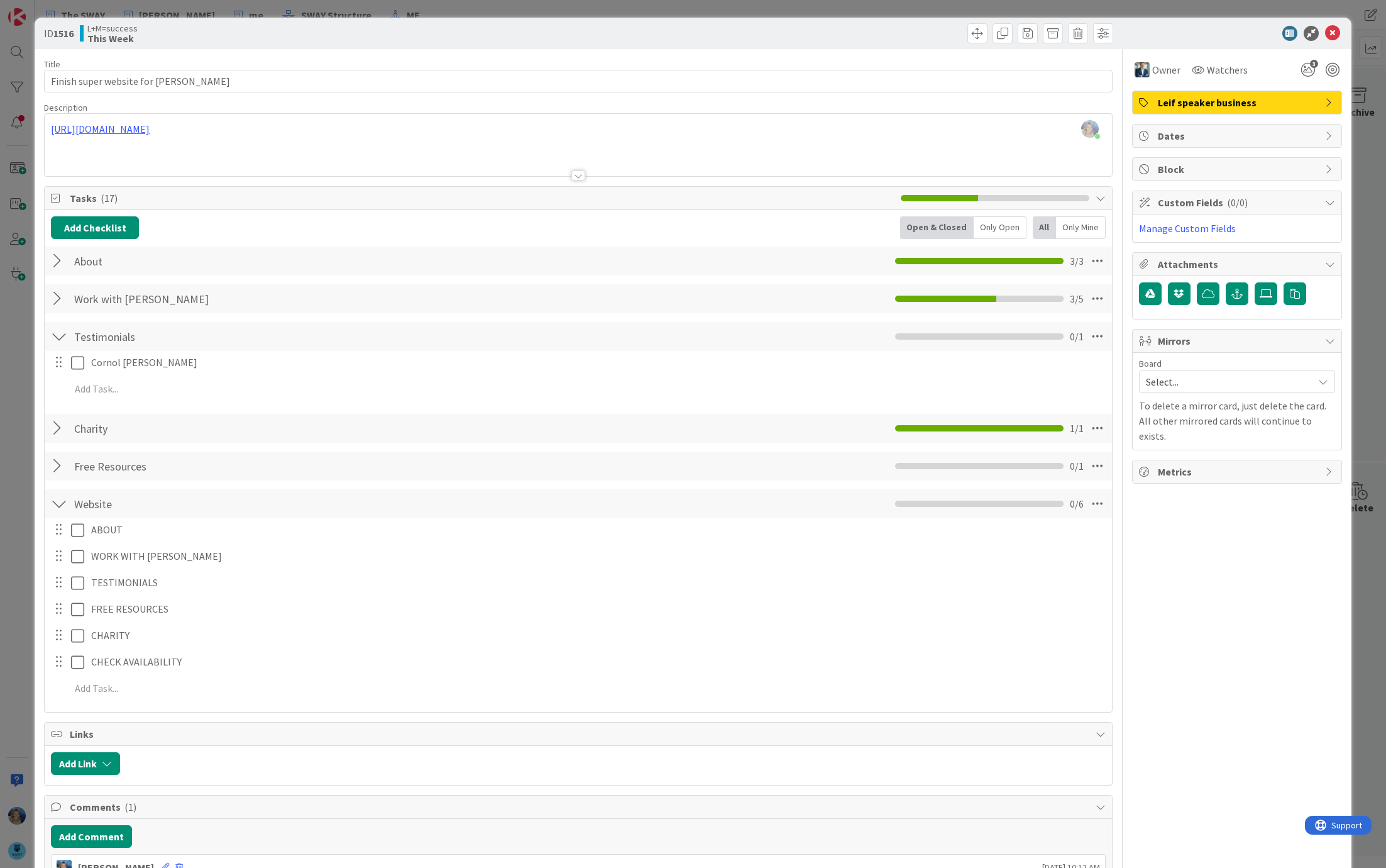
click at [59, 260] on div at bounding box center [58, 260] width 16 height 23
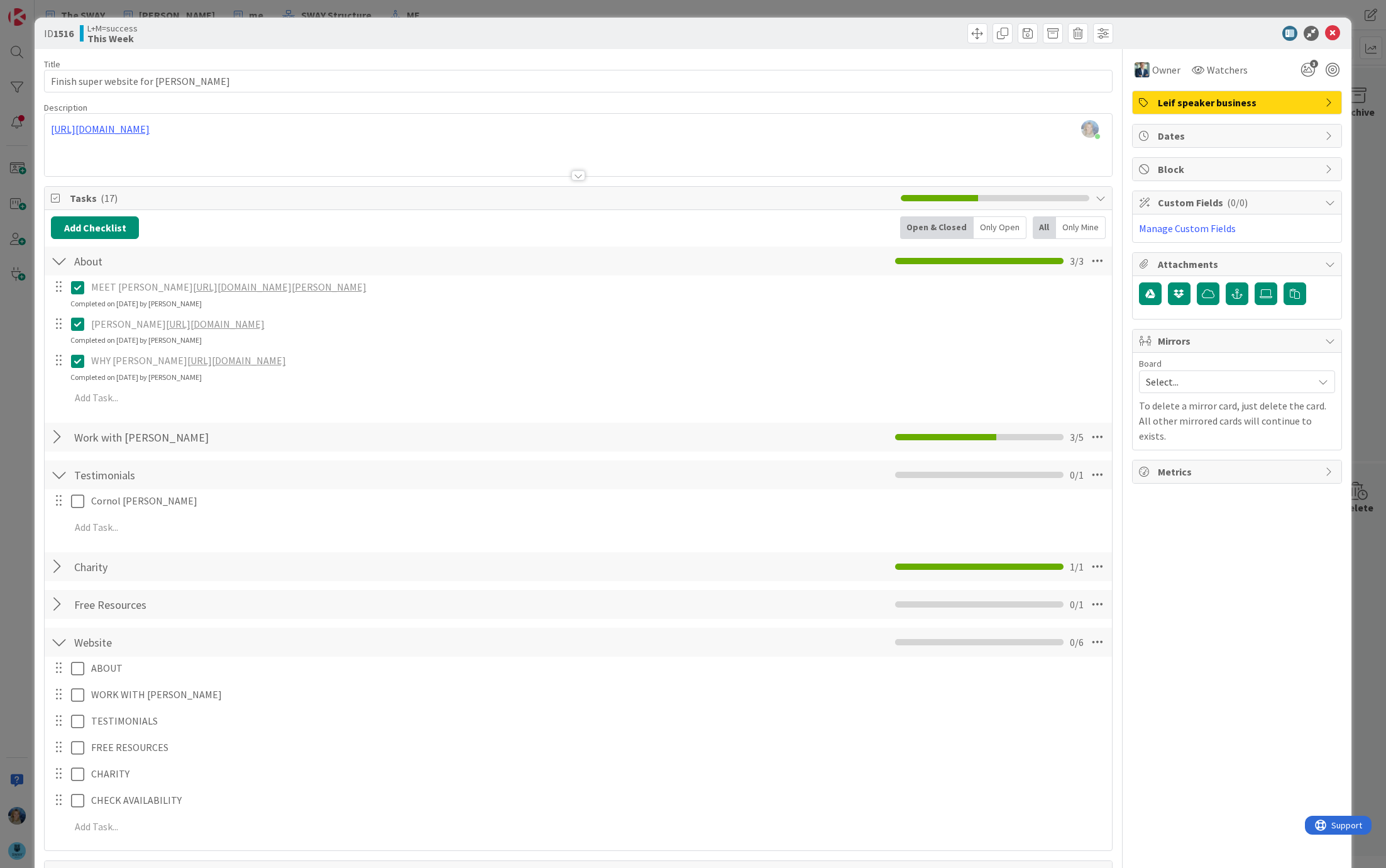
click at [80, 285] on icon at bounding box center [78, 288] width 13 height 15
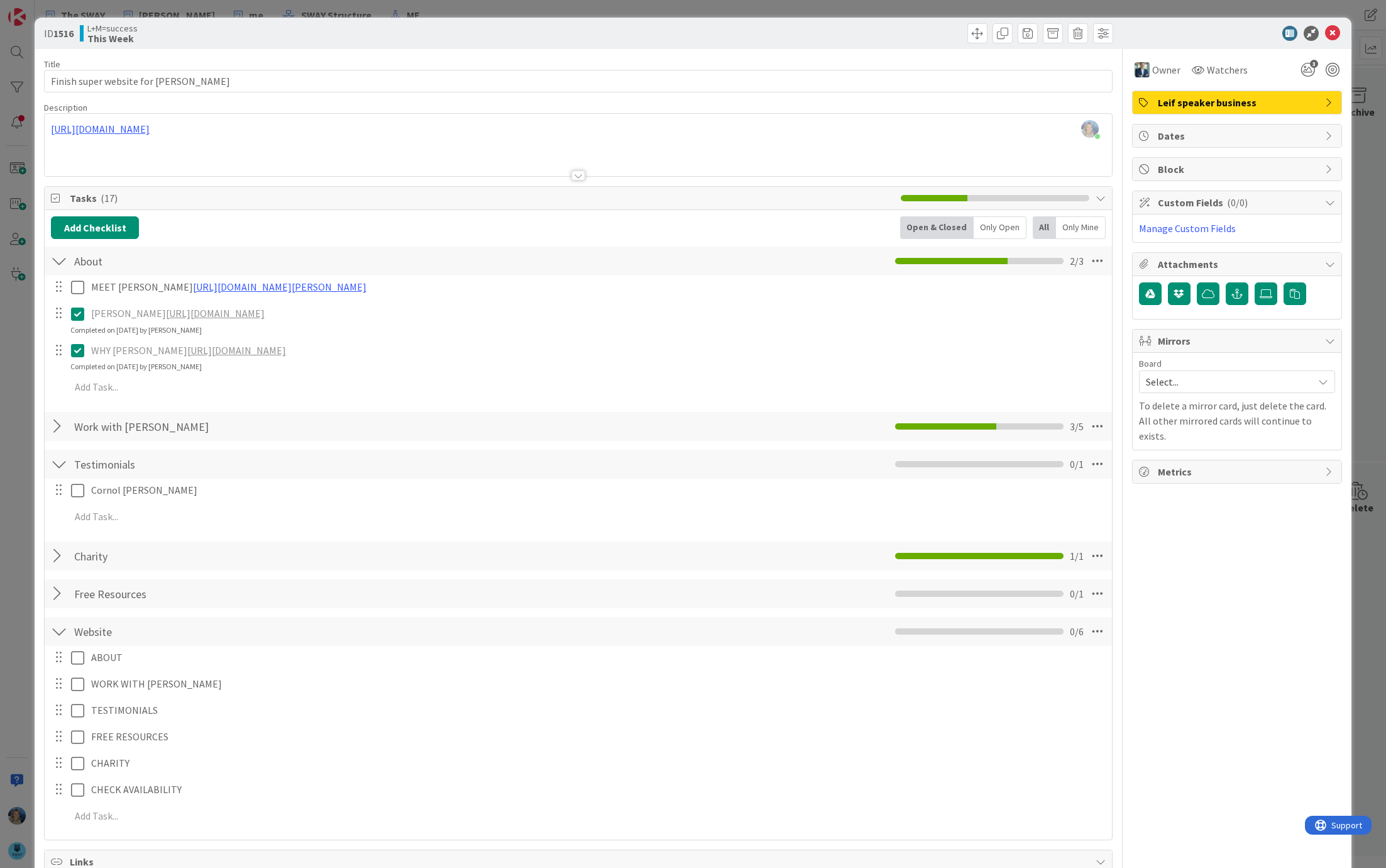
click at [75, 340] on div "MEET LEIF https://chatgpt.com/g/g-p-68b49c761e4081919e4a391663c385ae-leif-becke…" at bounding box center [578, 339] width 1055 height 128
click at [76, 311] on icon at bounding box center [78, 314] width 13 height 15
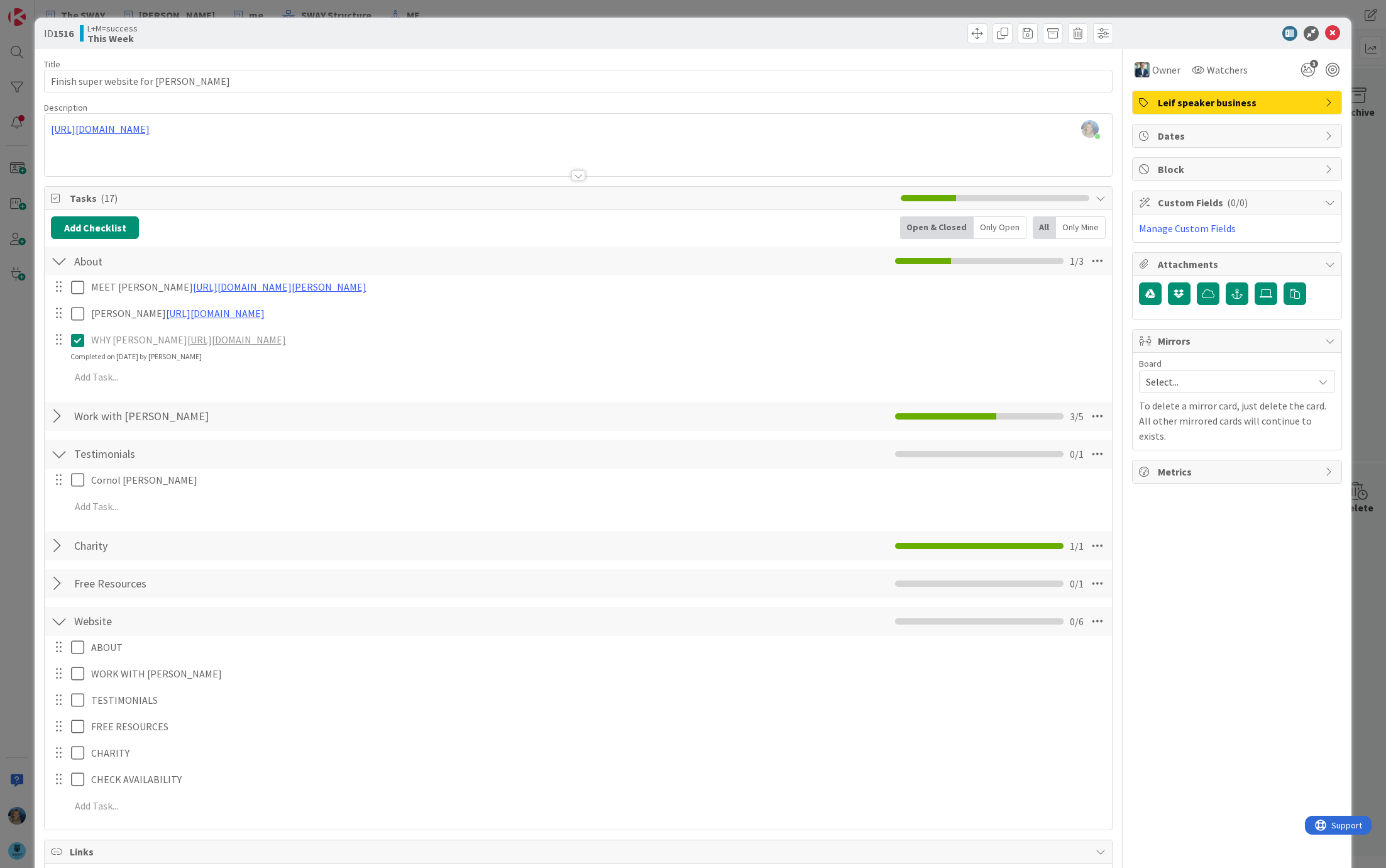
click at [75, 364] on div "MEET LEIF https://chatgpt.com/g/g-p-68b49c761e4081919e4a391663c385ae-leif-becke…" at bounding box center [578, 334] width 1055 height 118
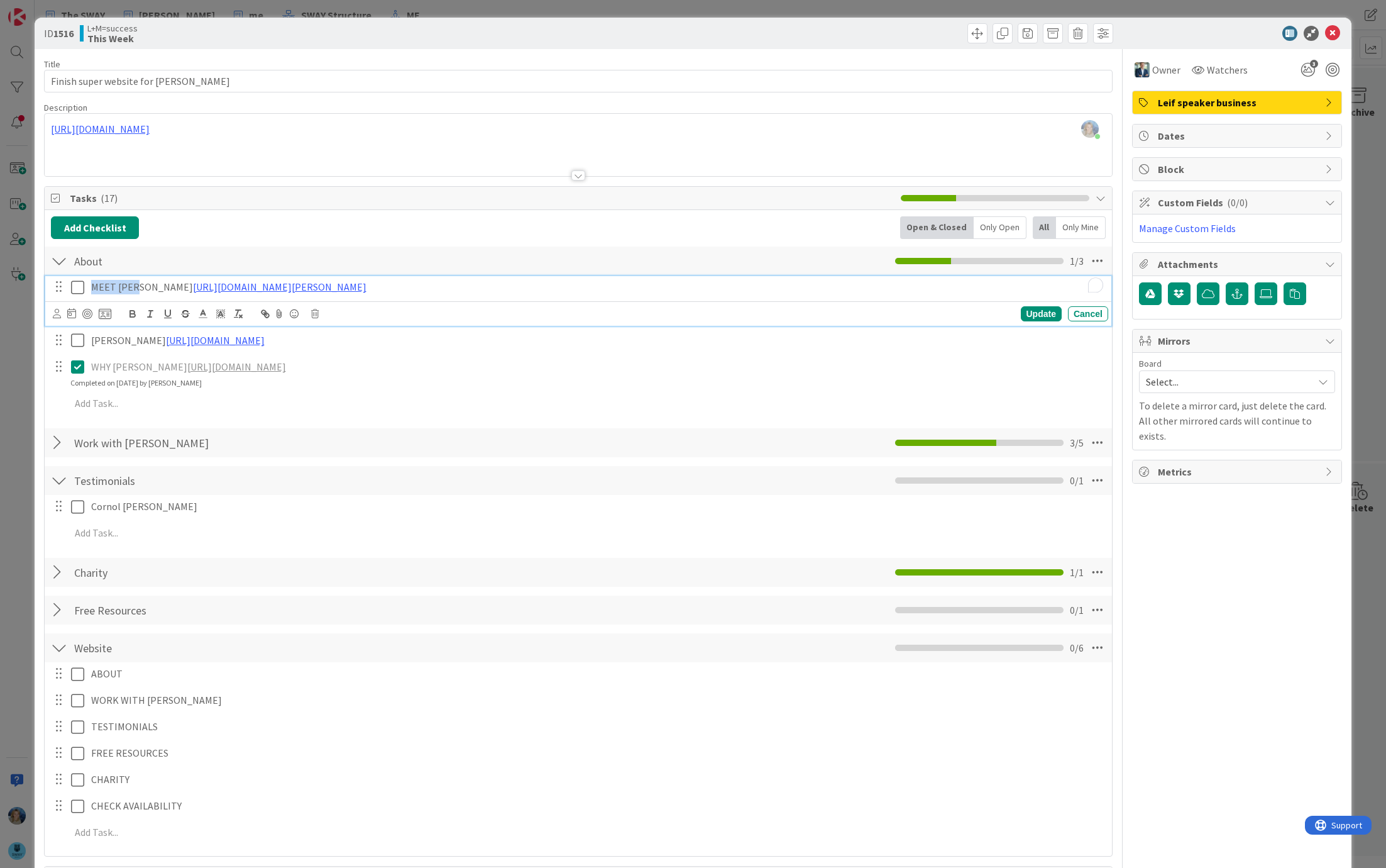
drag, startPoint x: 92, startPoint y: 286, endPoint x: 134, endPoint y: 288, distance: 42.0
click at [134, 288] on p "MEET LEIF https://chatgpt.com/g/g-p-68b49c761e4081919e4a391663c385ae-leif-becke…" at bounding box center [597, 287] width 1013 height 14
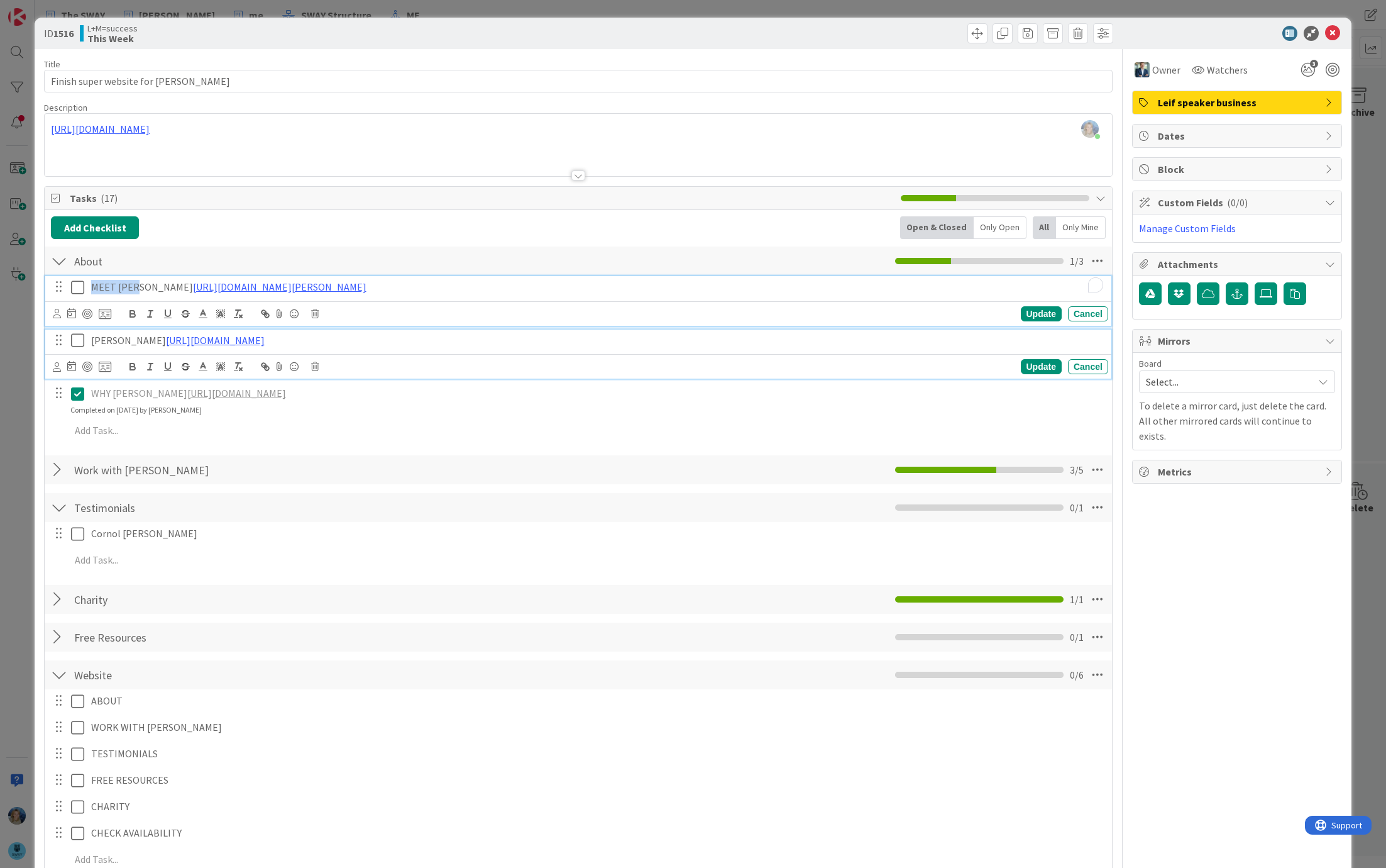
click at [115, 334] on p "[PERSON_NAME] [URL][DOMAIN_NAME]" at bounding box center [597, 339] width 1013 height 14
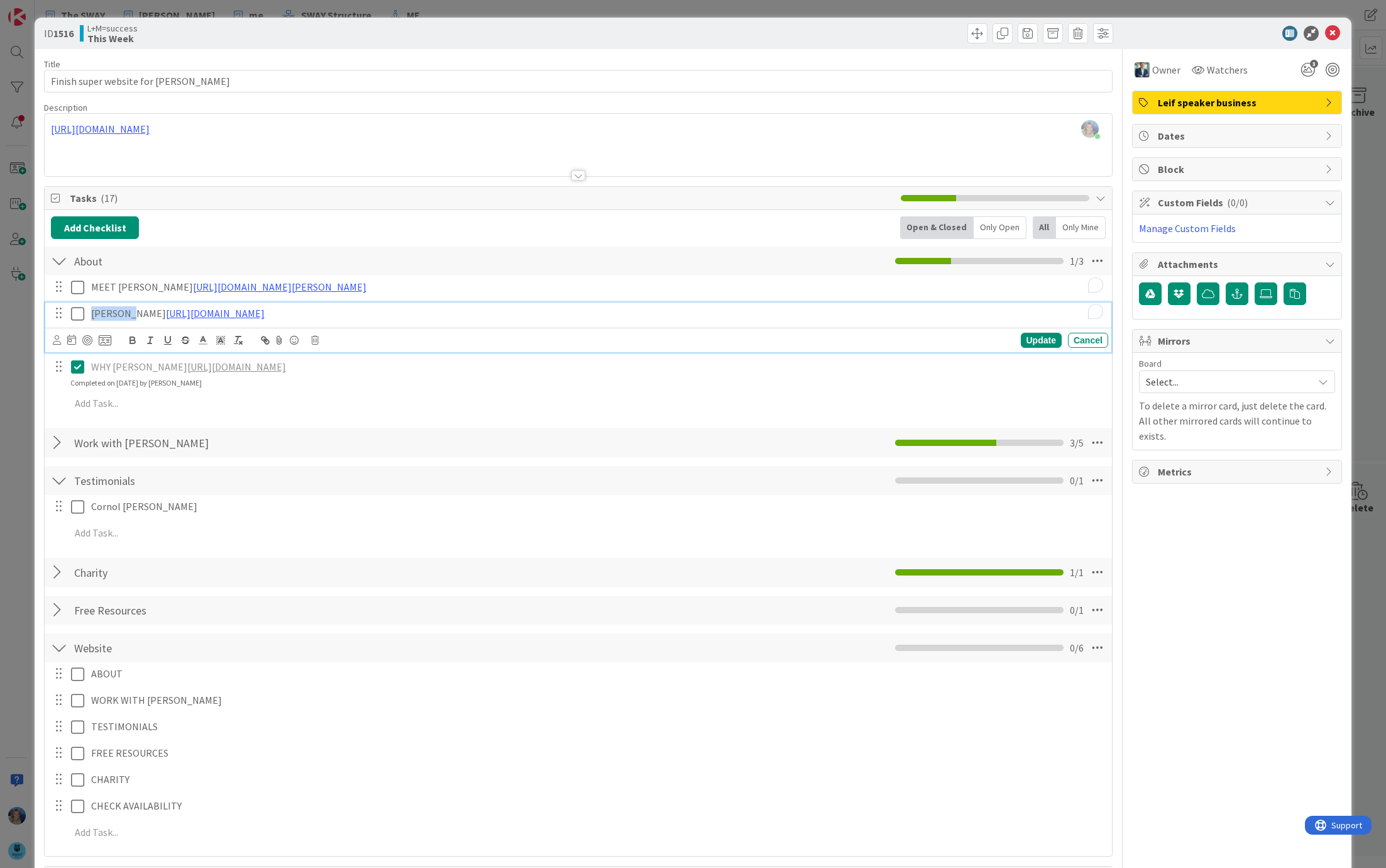
drag, startPoint x: 91, startPoint y: 312, endPoint x: 124, endPoint y: 309, distance: 33.1
click at [124, 310] on p "[PERSON_NAME] [URL][DOMAIN_NAME]" at bounding box center [597, 313] width 1013 height 14
click at [117, 361] on p "WHY [PERSON_NAME] [URL][DOMAIN_NAME]" at bounding box center [597, 366] width 1013 height 14
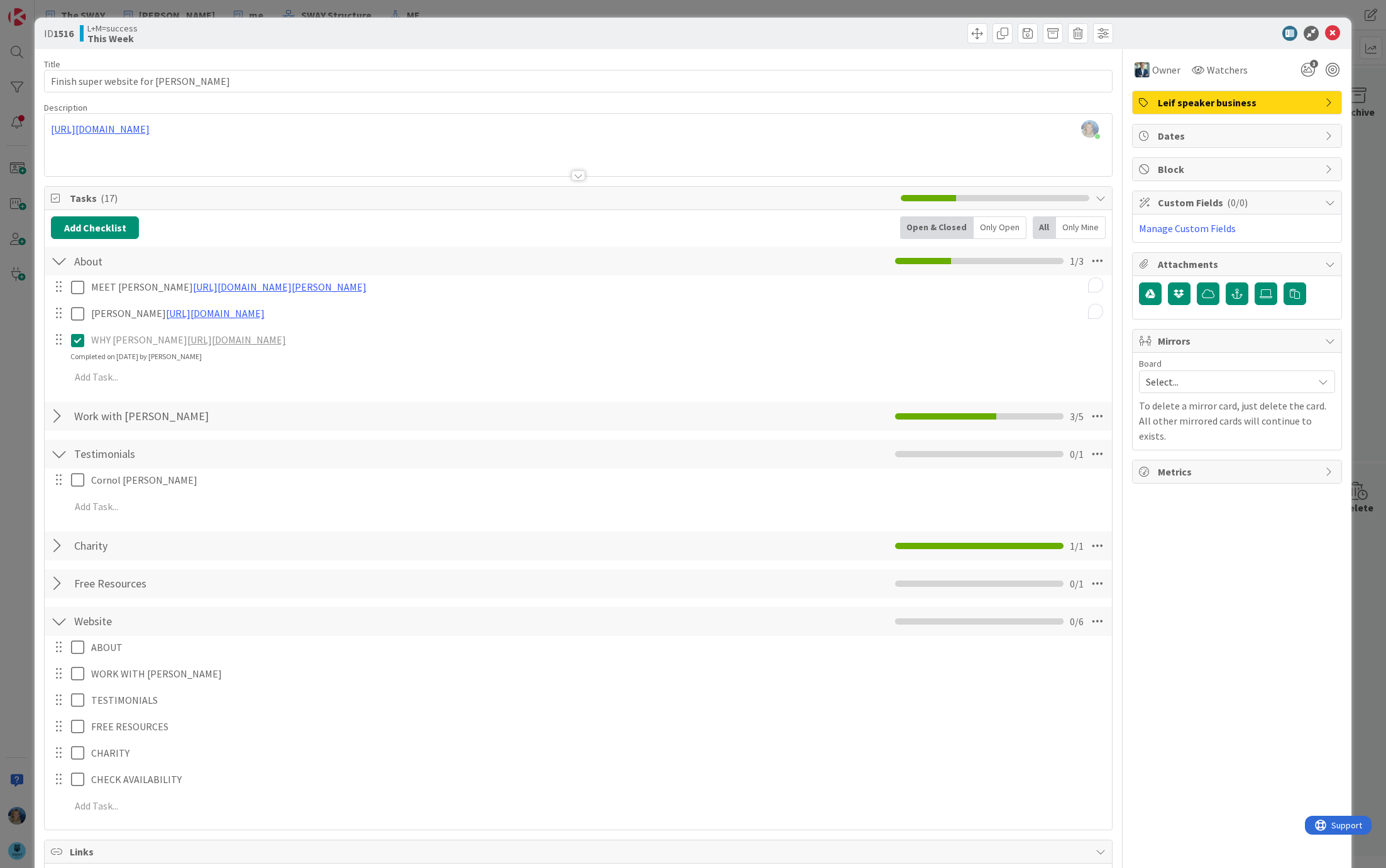
click at [79, 341] on icon at bounding box center [78, 340] width 13 height 15
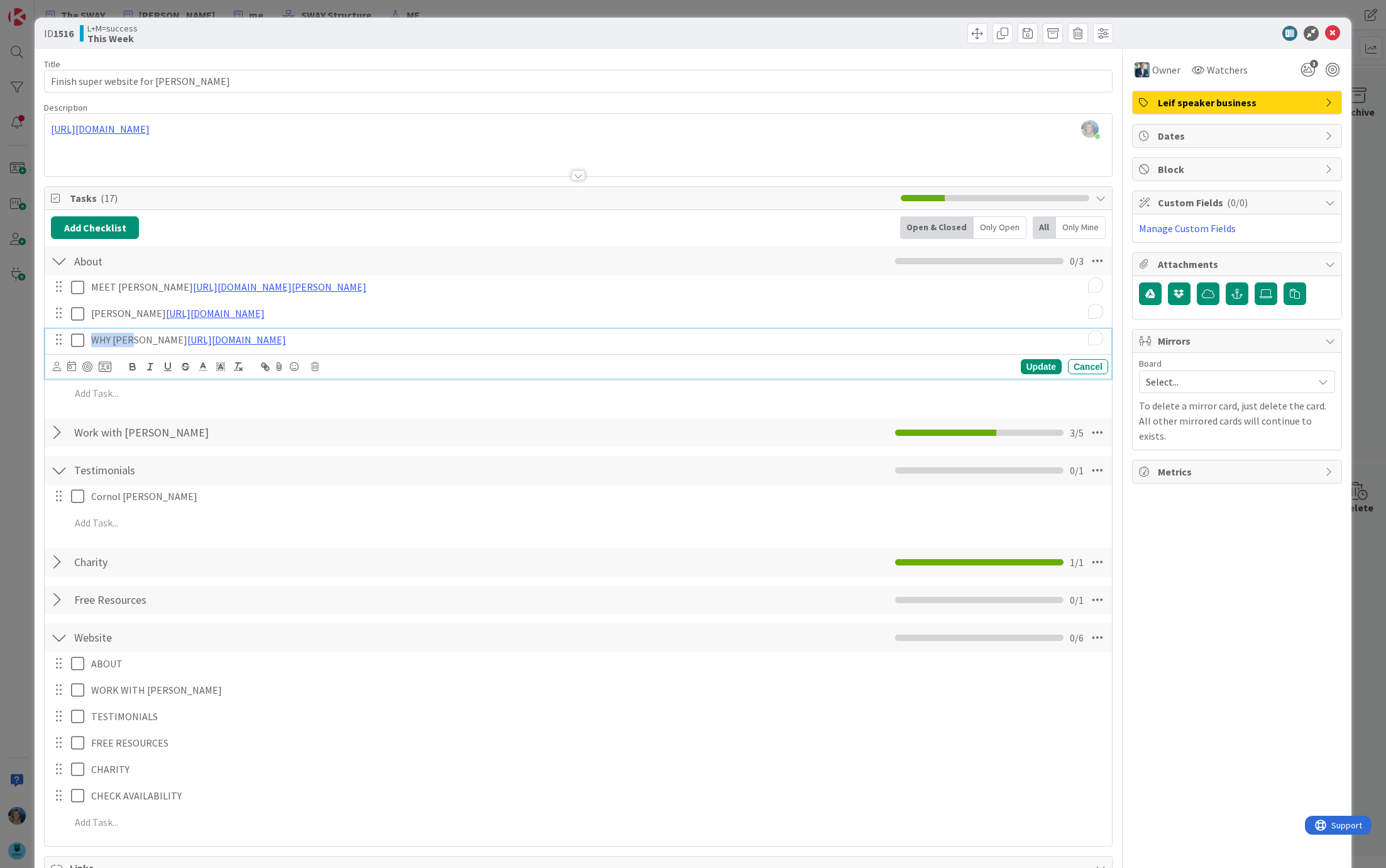
drag, startPoint x: 90, startPoint y: 339, endPoint x: 129, endPoint y: 339, distance: 39.0
click at [129, 339] on p "WHY [PERSON_NAME] [URL][DOMAIN_NAME]" at bounding box center [597, 339] width 1013 height 14
copy p "WHY [PERSON_NAME]"
